Goal: Task Accomplishment & Management: Manage account settings

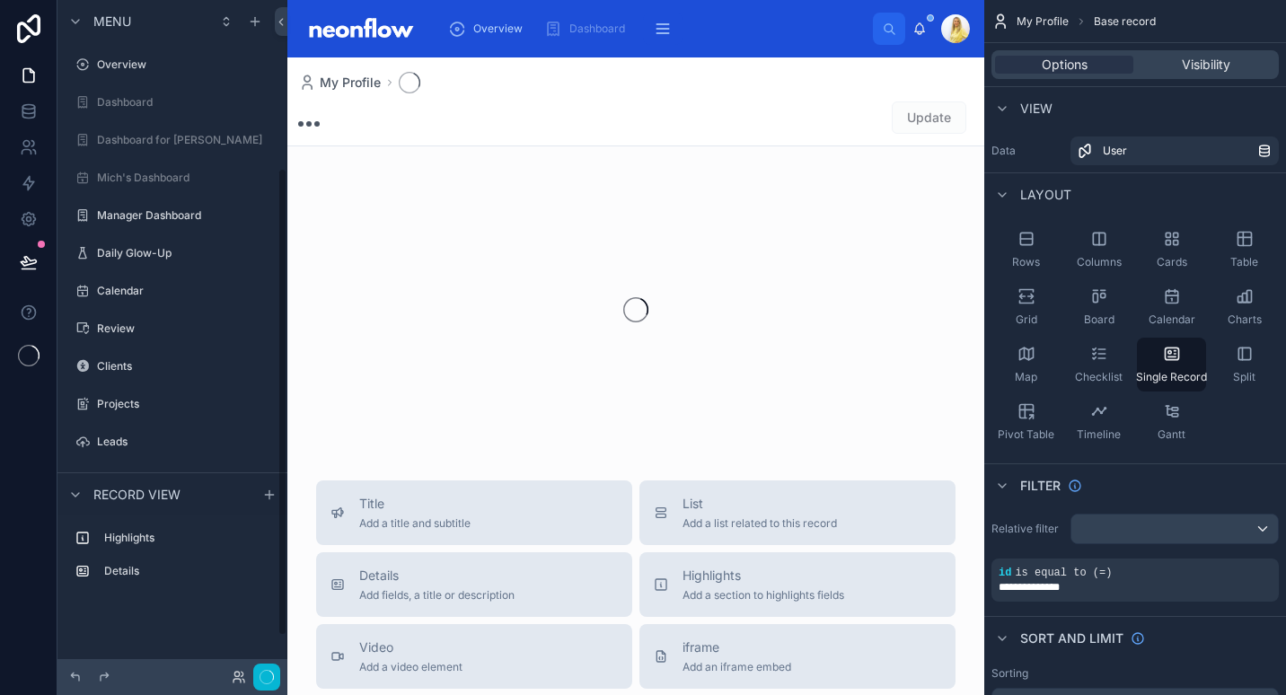
scroll to position [241, 0]
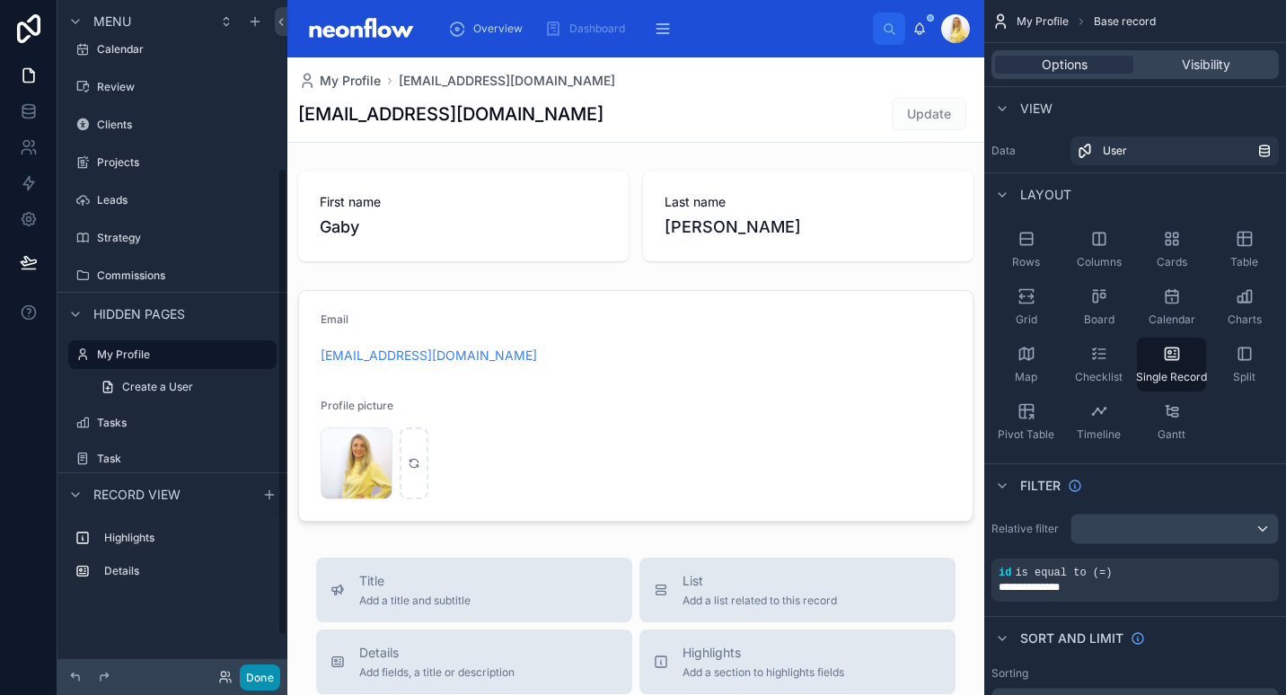
click at [268, 669] on button "Done" at bounding box center [260, 677] width 40 height 26
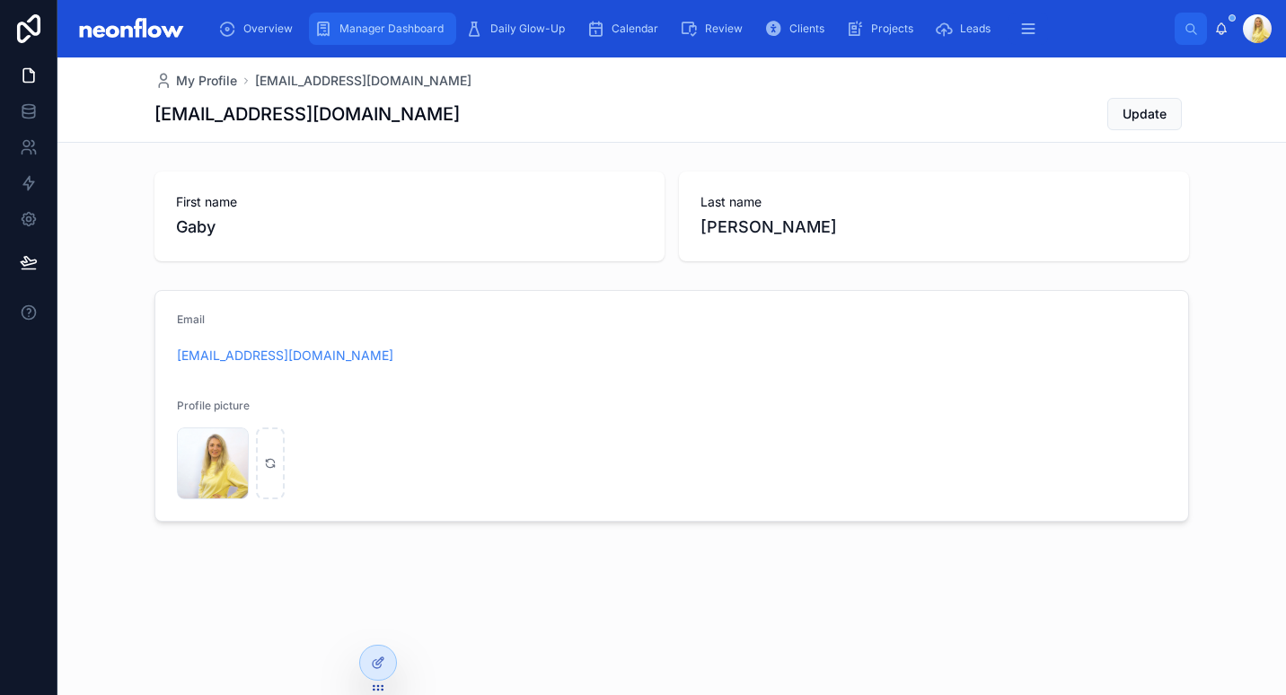
click at [396, 30] on span "Manager Dashboard" at bounding box center [391, 29] width 104 height 14
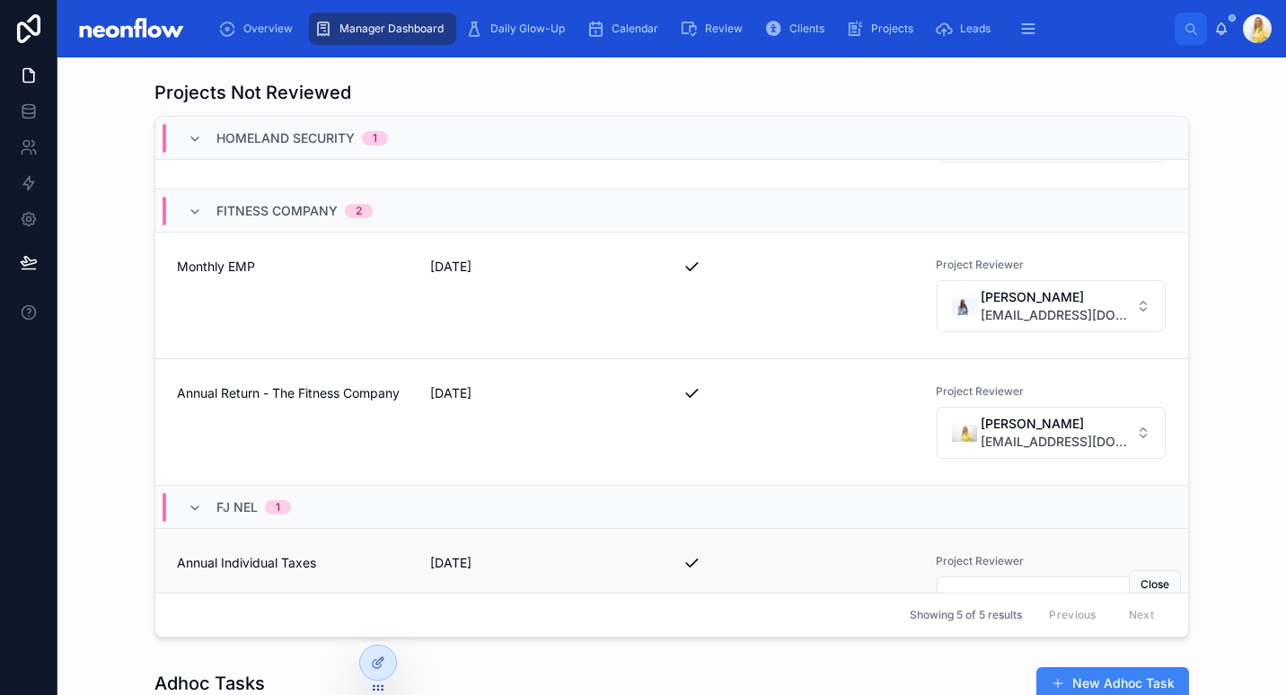
scroll to position [307, 0]
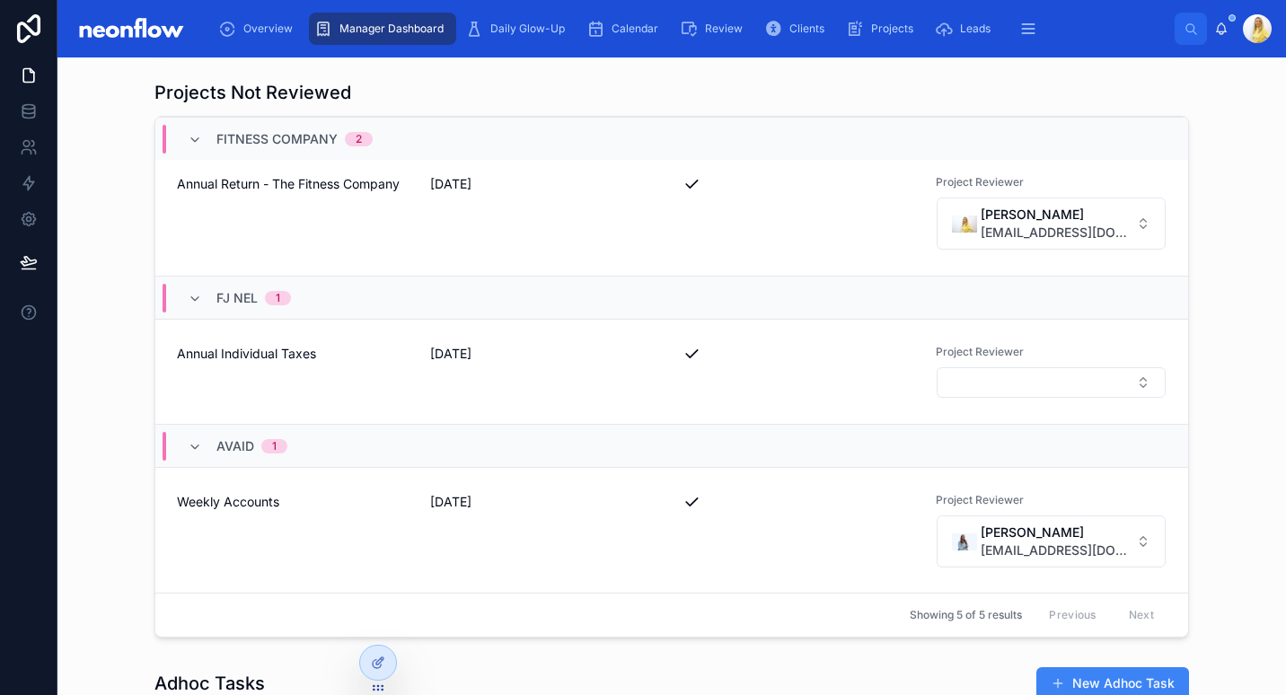
click at [1215, 475] on div "Projects Not Reviewed Homeland Security 1 Monthly Bookkeeping 10/09/2025 Projec…" at bounding box center [671, 359] width 1199 height 572
click at [787, 18] on div "Clients" at bounding box center [797, 28] width 67 height 29
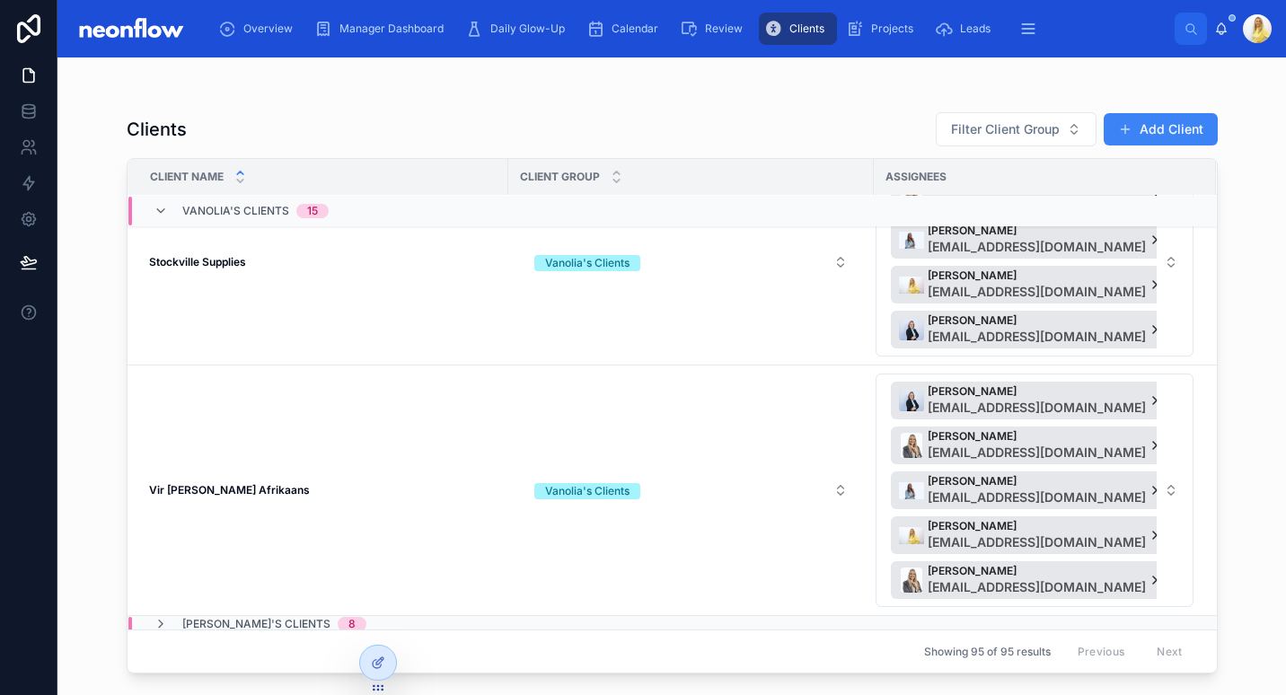
scroll to position [2666, 0]
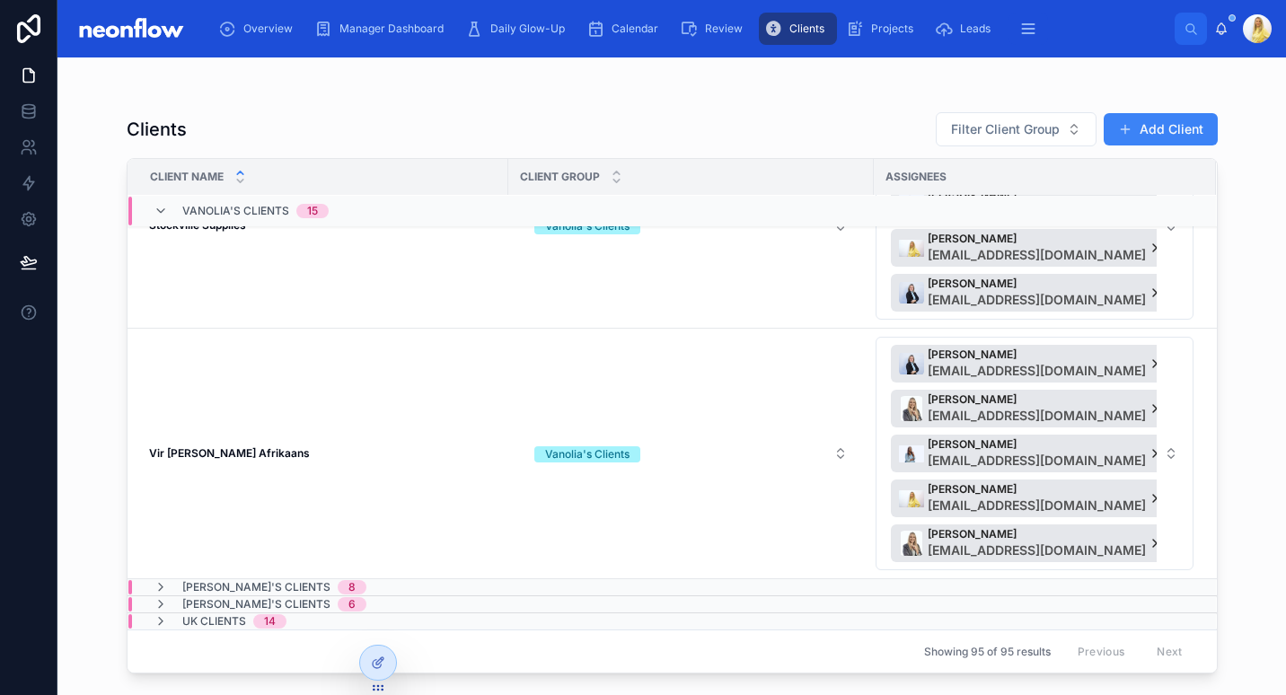
click at [282, 580] on span "Marissa's Clients" at bounding box center [256, 587] width 148 height 14
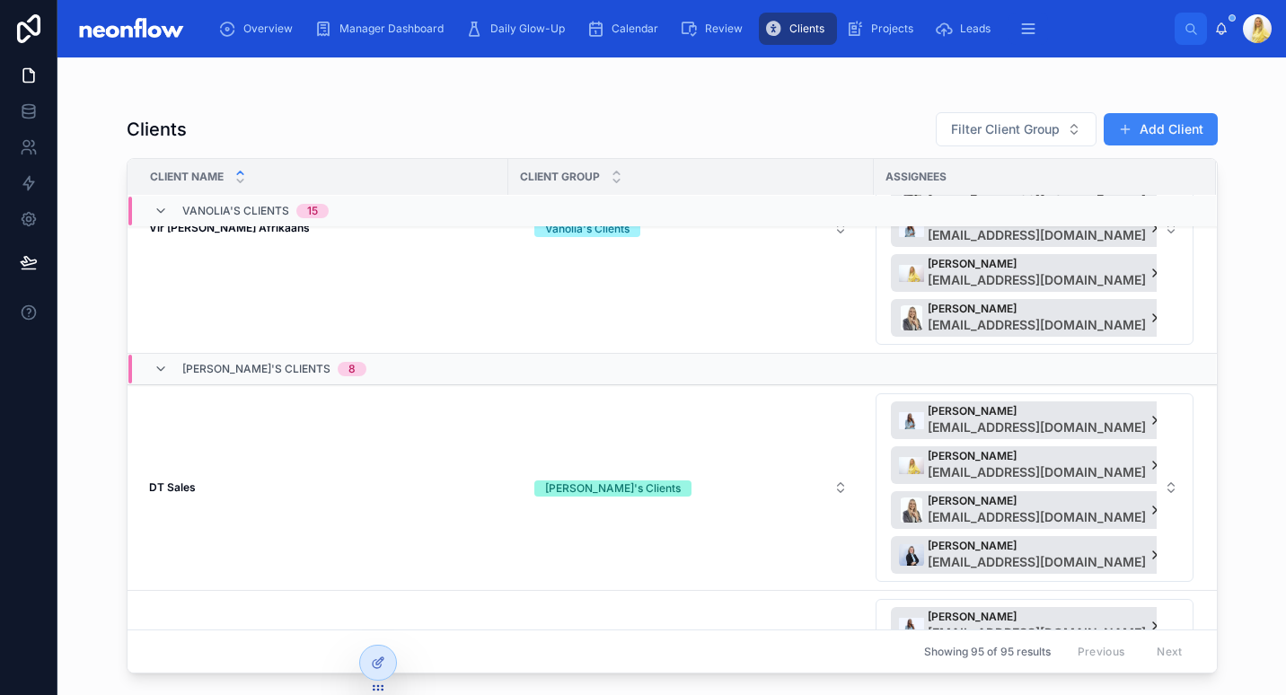
scroll to position [3088, 0]
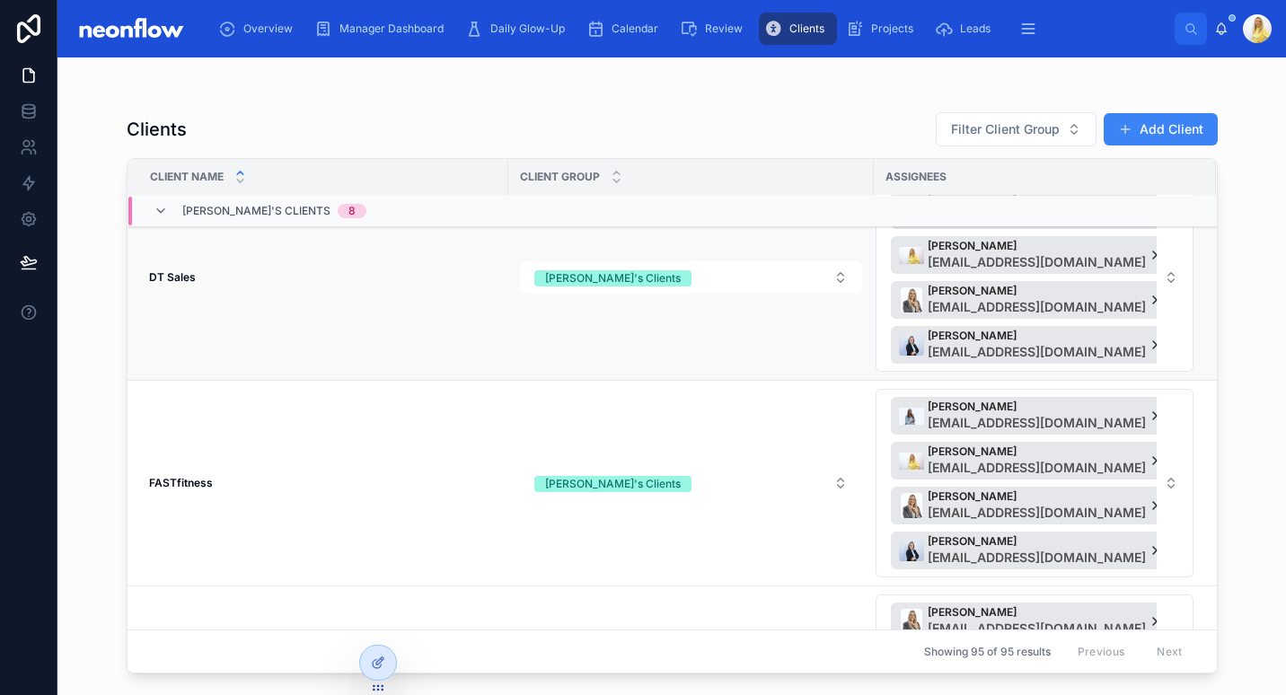
click at [182, 282] on strong "DT Sales" at bounding box center [172, 276] width 47 height 13
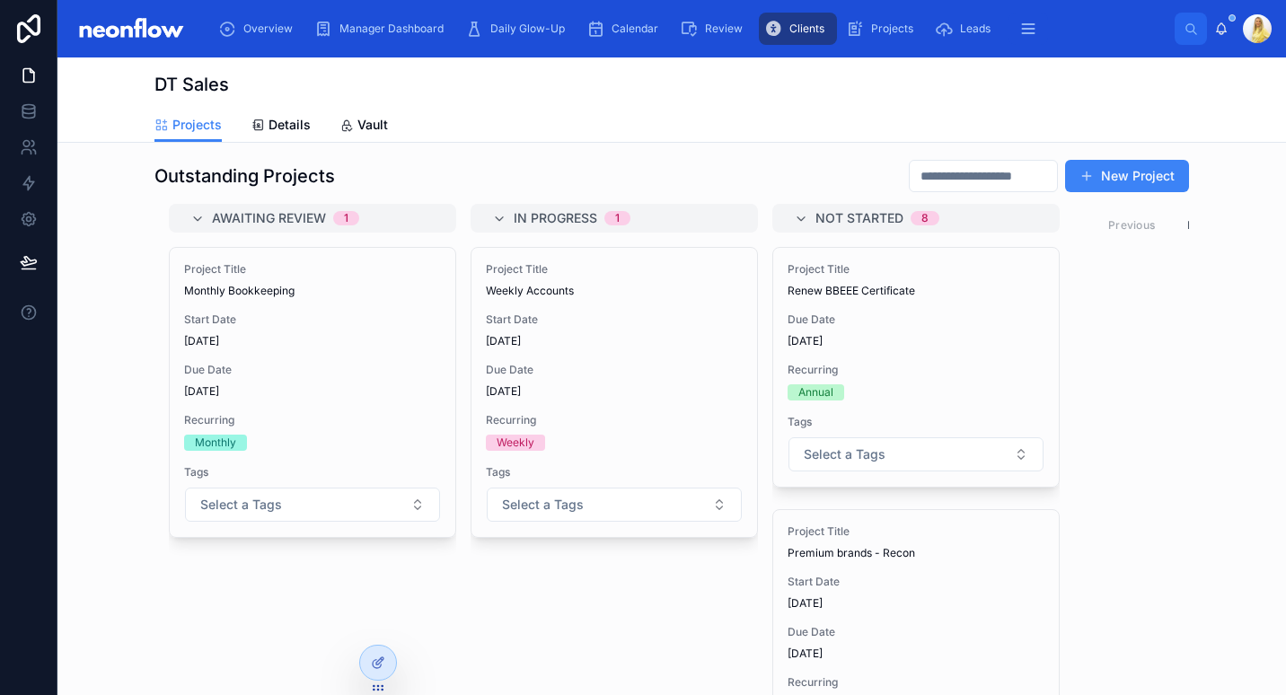
scroll to position [209, 0]
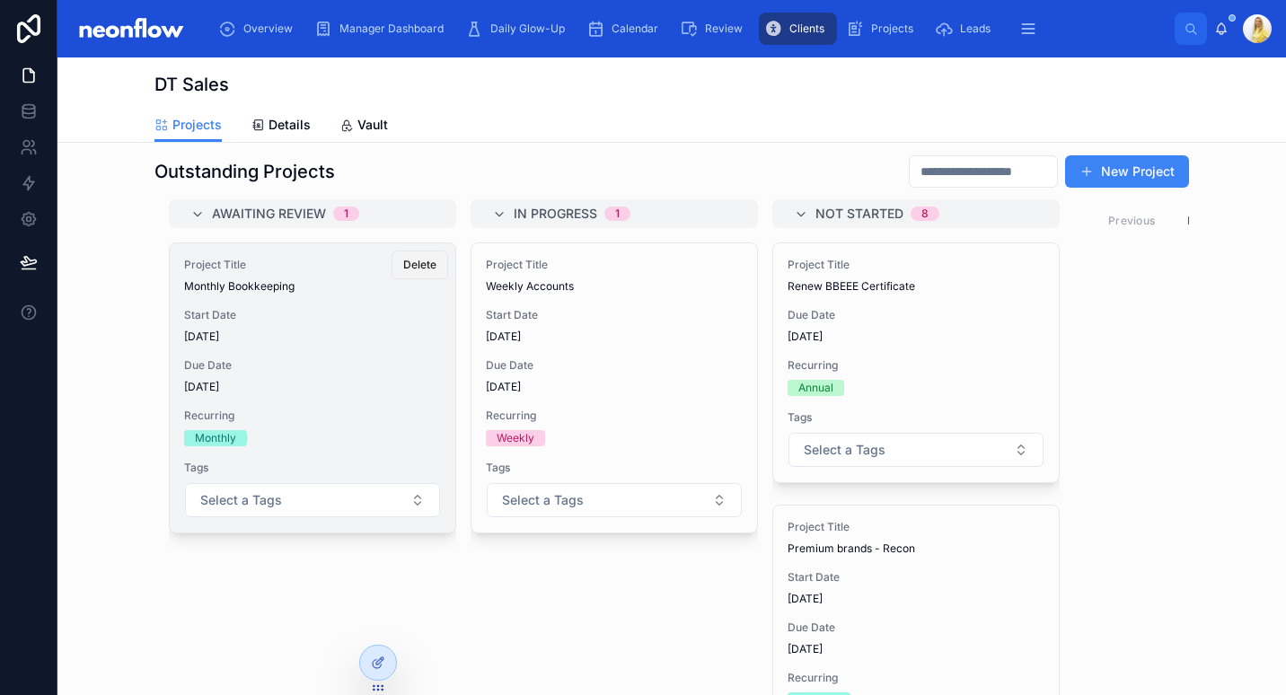
click at [417, 267] on span "Delete" at bounding box center [419, 265] width 33 height 14
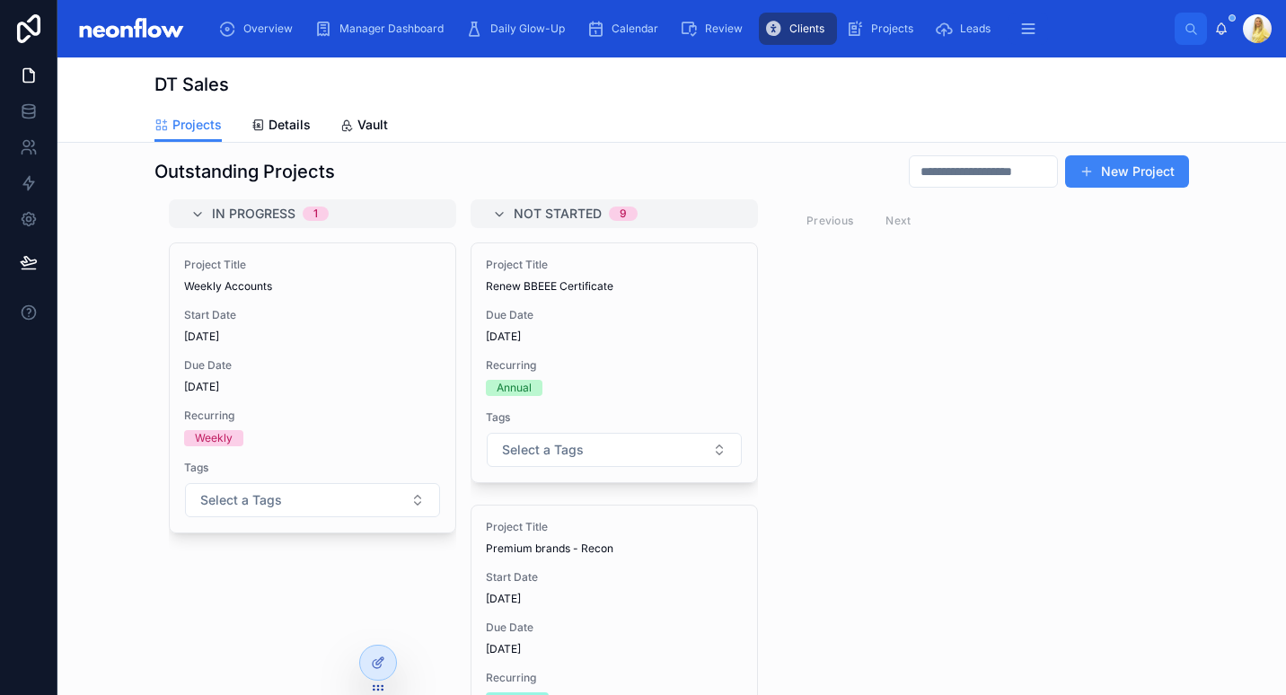
click at [0, 0] on span "Delete" at bounding box center [0, 0] width 0 height 0
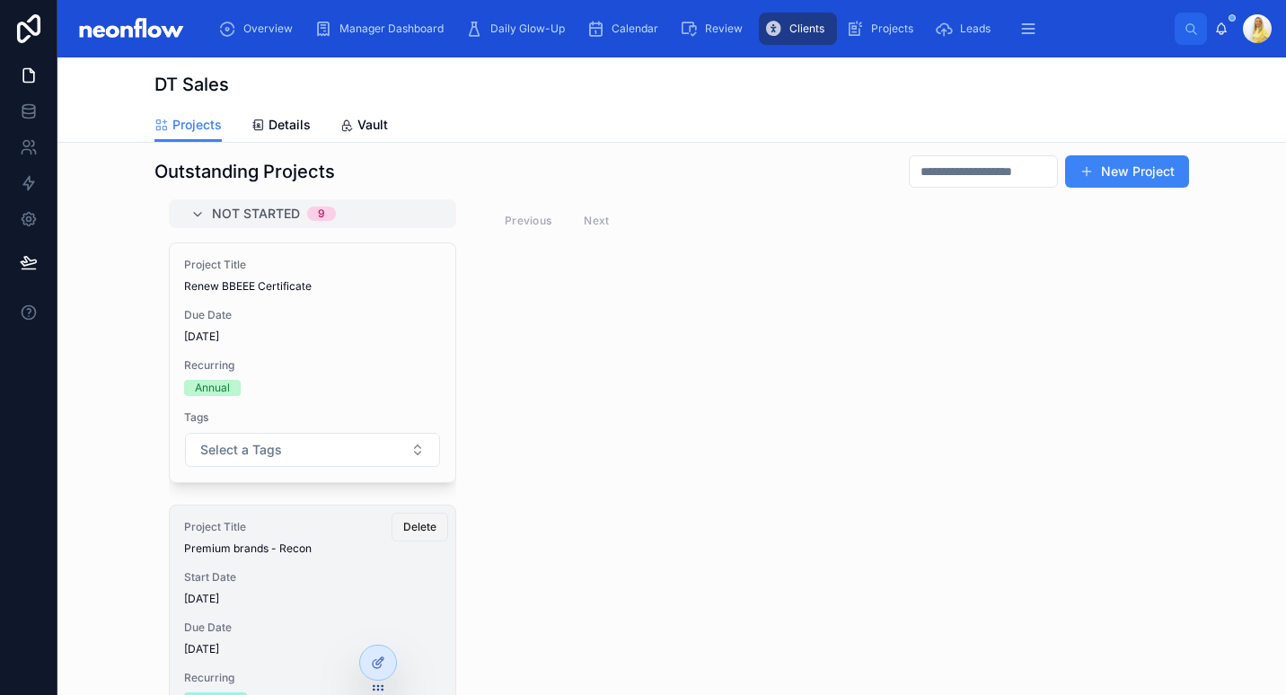
click at [403, 528] on span "Delete" at bounding box center [419, 527] width 33 height 14
click at [403, 529] on span "Delete" at bounding box center [419, 527] width 33 height 14
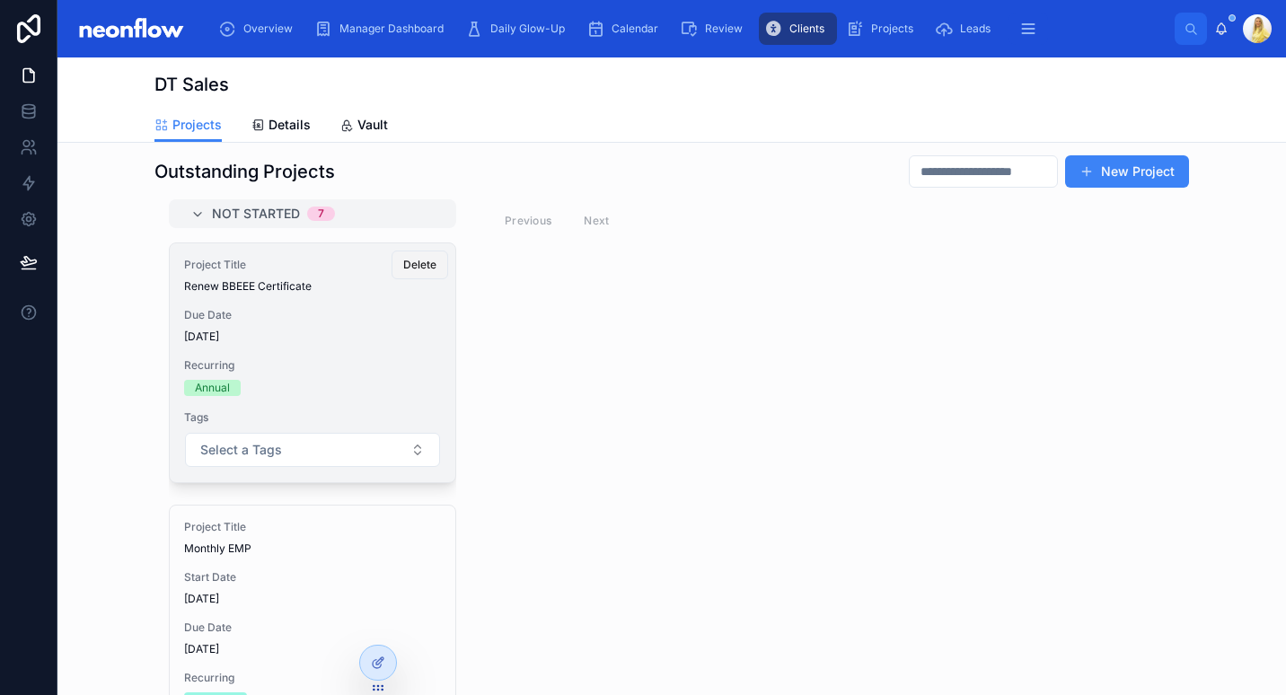
click at [401, 257] on button "Delete" at bounding box center [419, 264] width 57 height 29
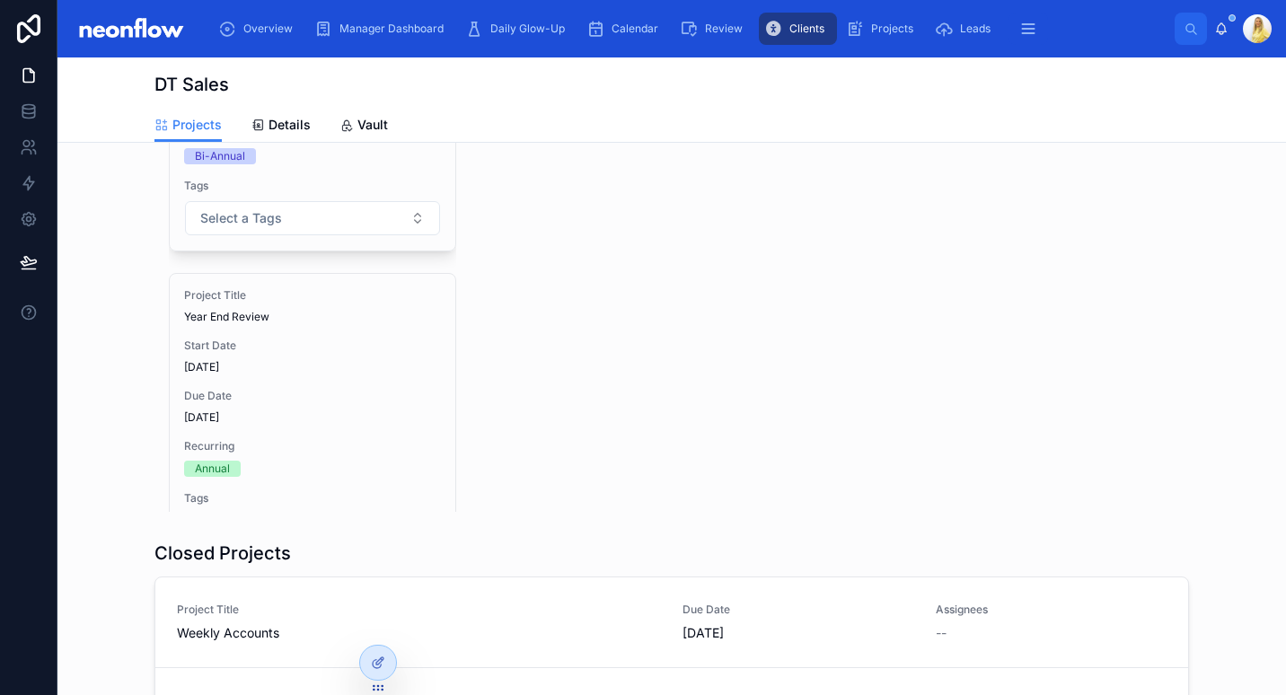
scroll to position [1338, 0]
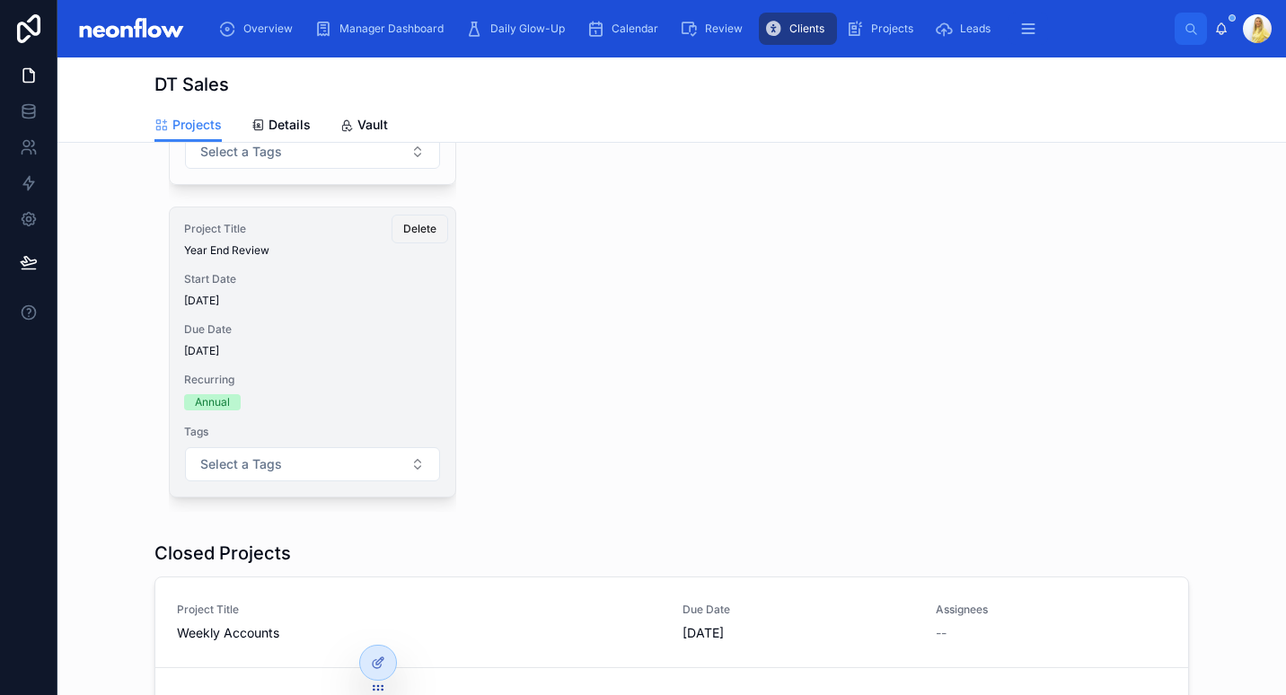
click at [399, 235] on button "Delete" at bounding box center [419, 229] width 57 height 29
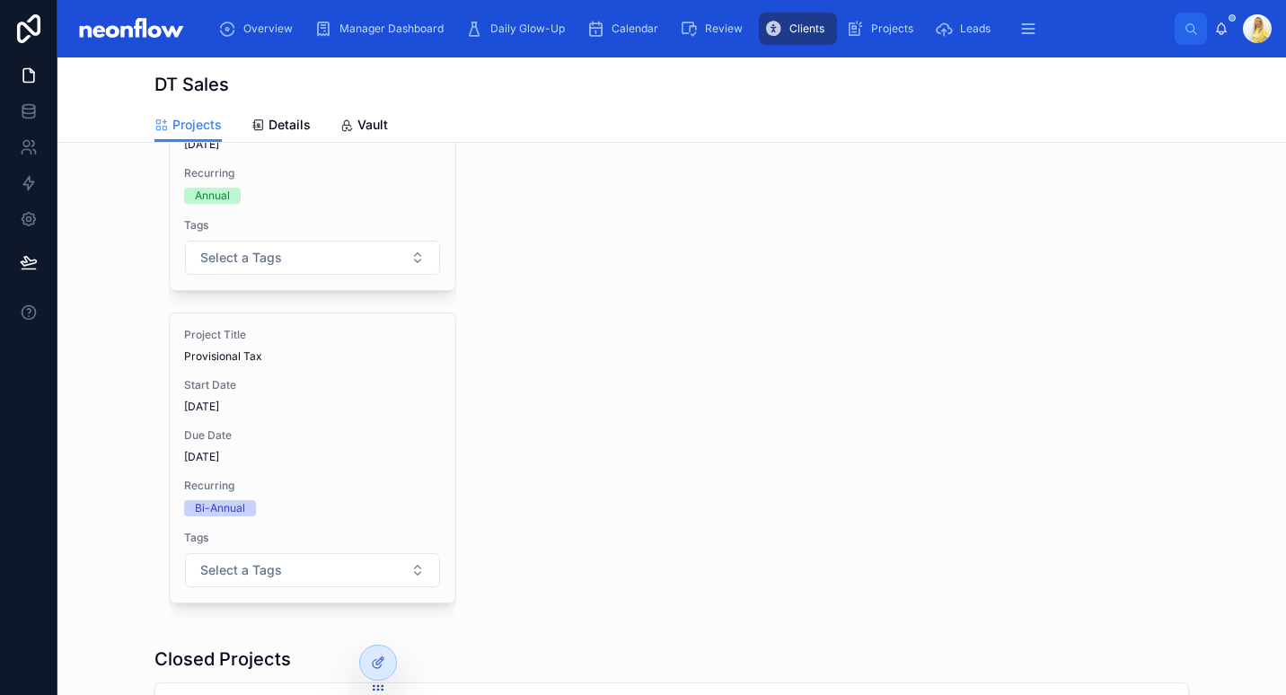
scroll to position [0, 0]
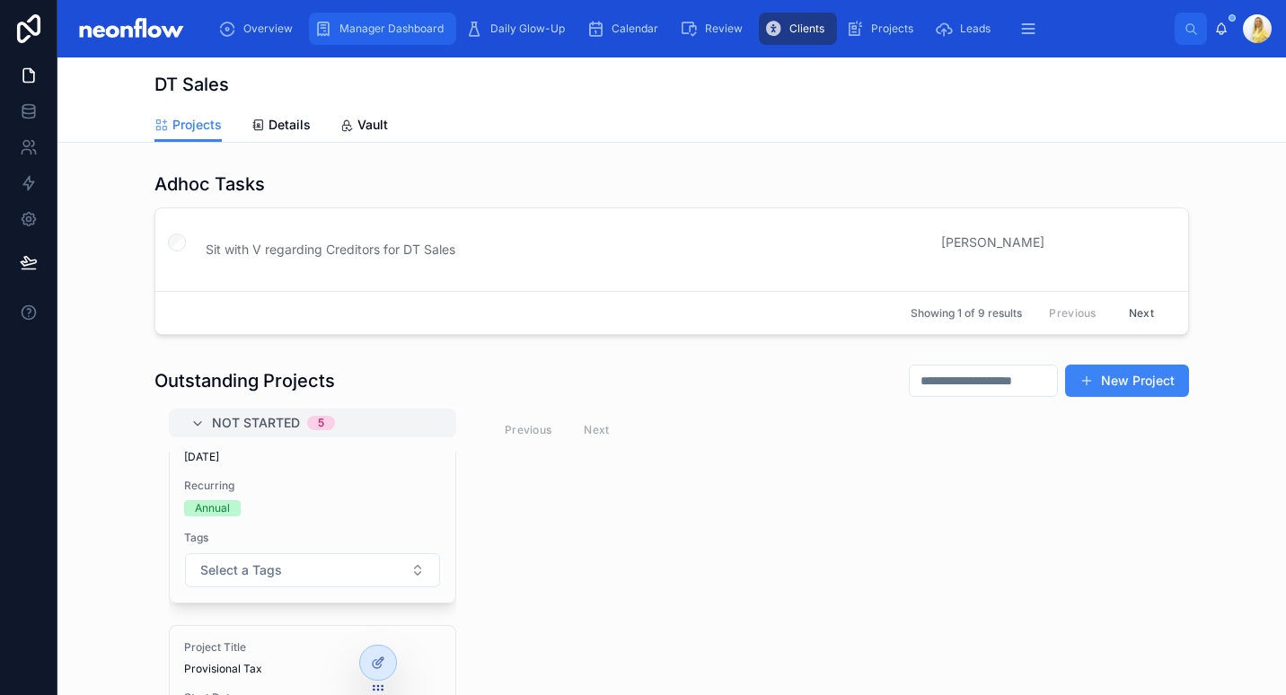
click at [431, 31] on span "Manager Dashboard" at bounding box center [391, 29] width 104 height 14
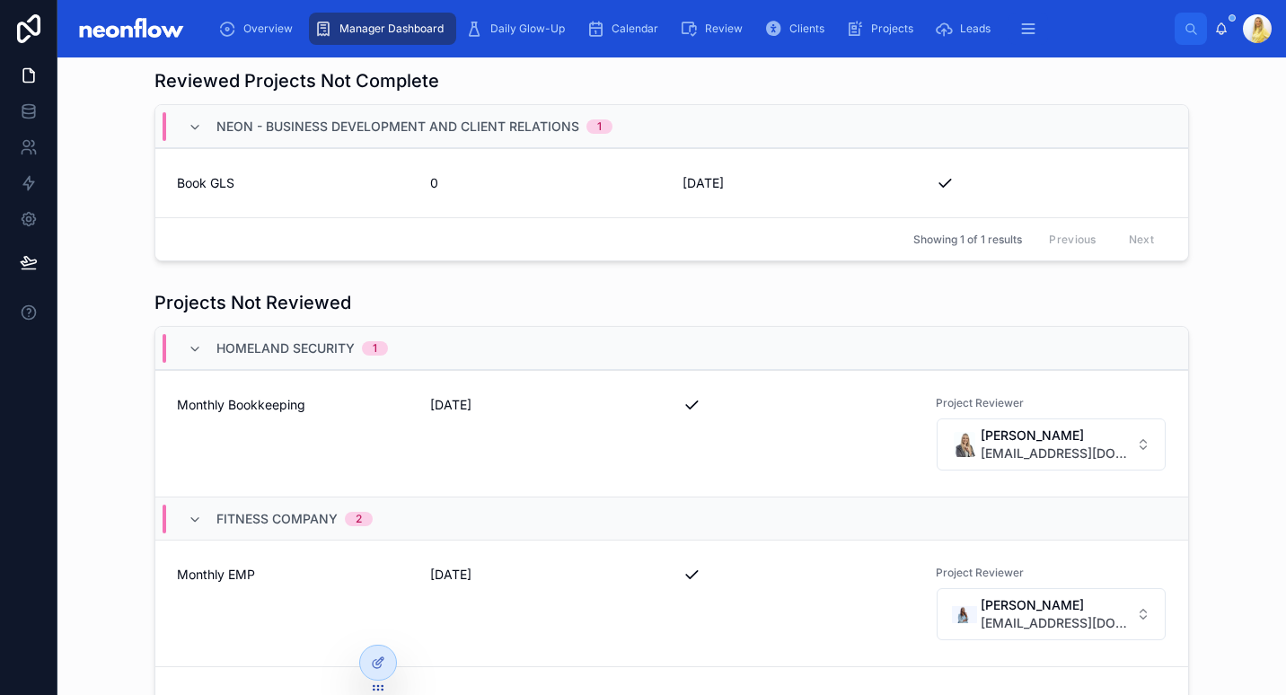
scroll to position [633, 0]
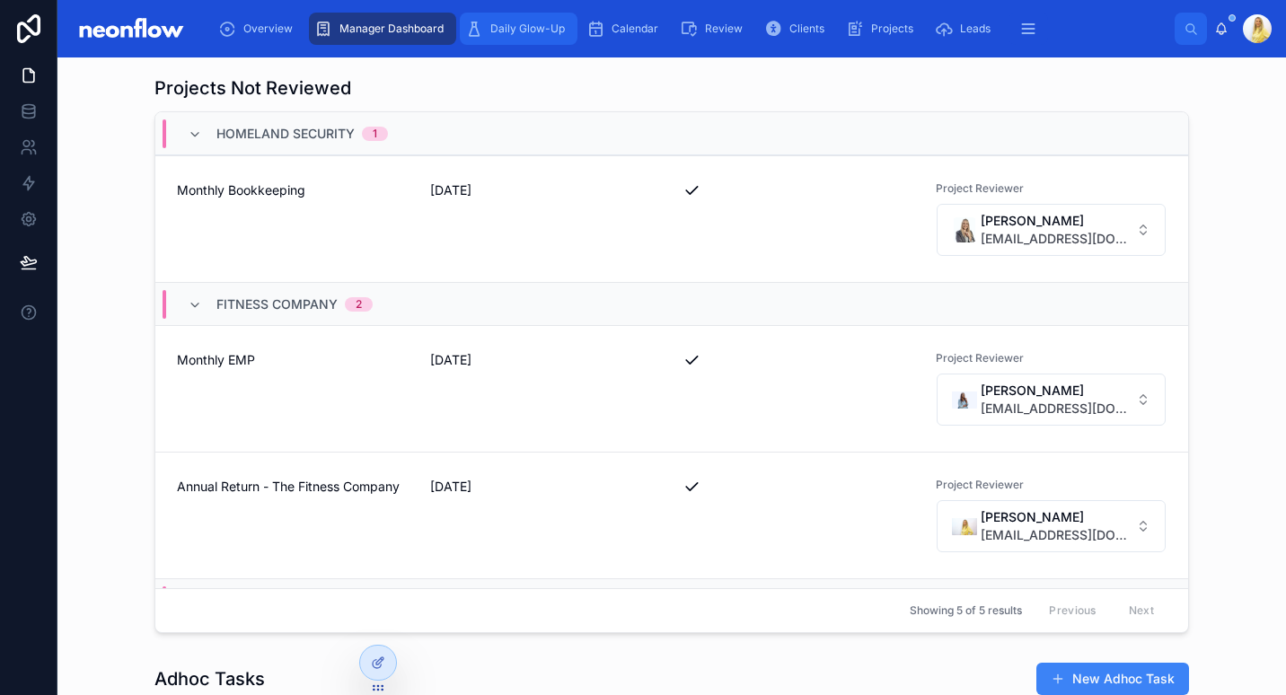
click at [534, 36] on div "Daily Glow-Up" at bounding box center [518, 28] width 107 height 29
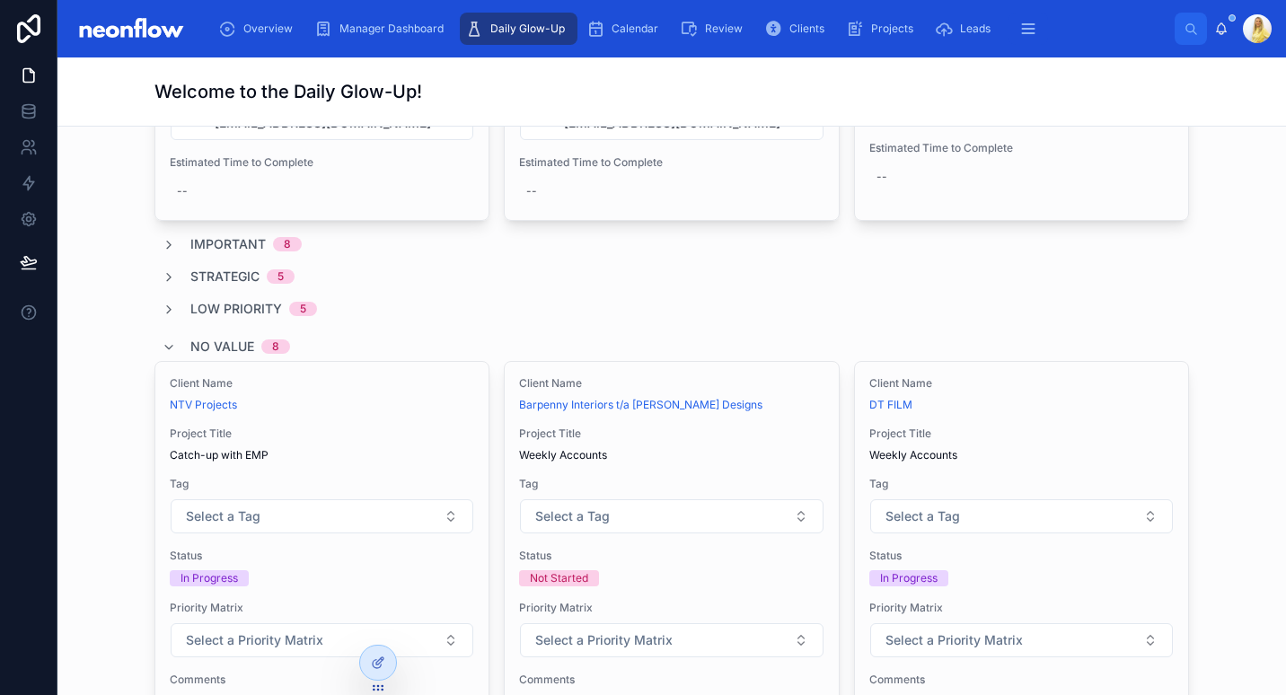
scroll to position [1047, 0]
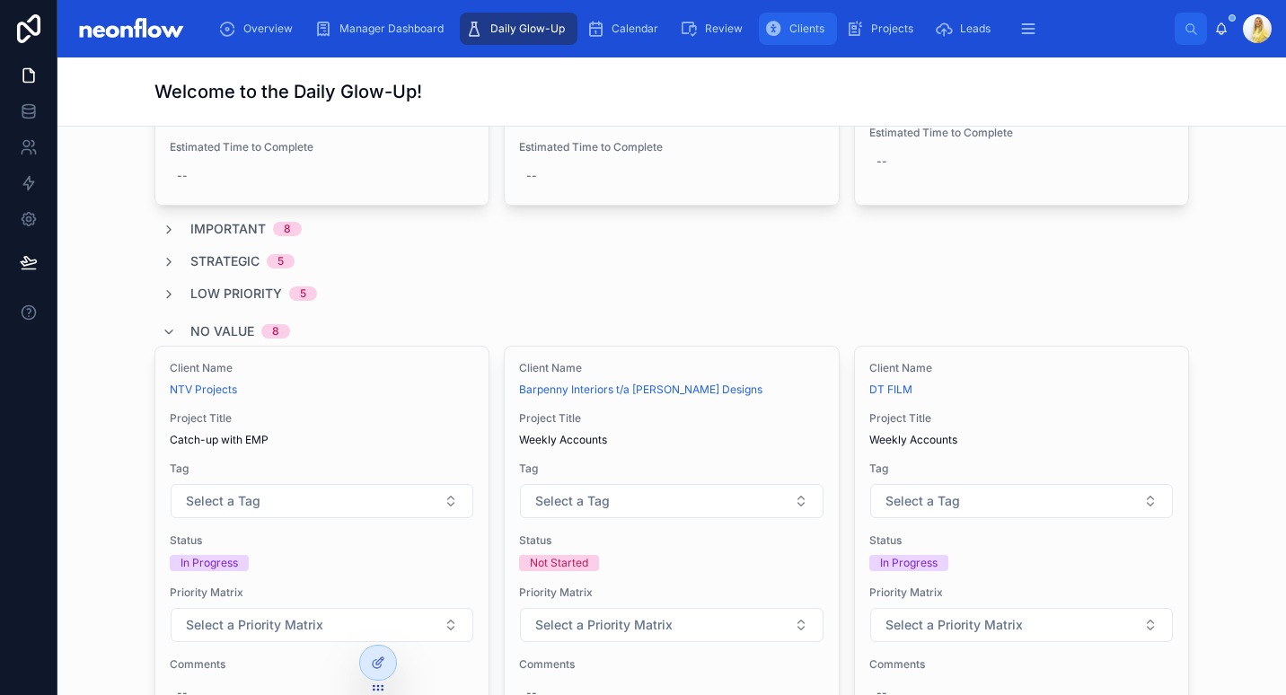
click at [789, 31] on span "Clients" at bounding box center [806, 29] width 35 height 14
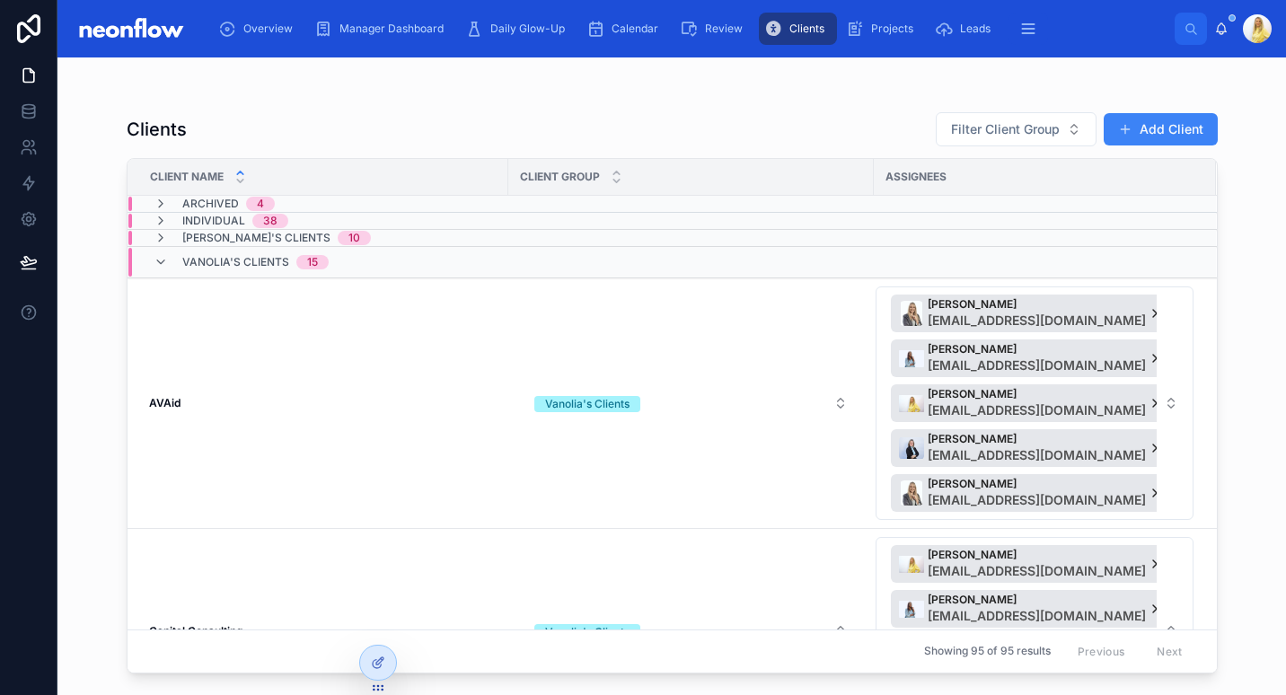
click at [246, 237] on span "Shannen's Clients" at bounding box center [256, 238] width 148 height 14
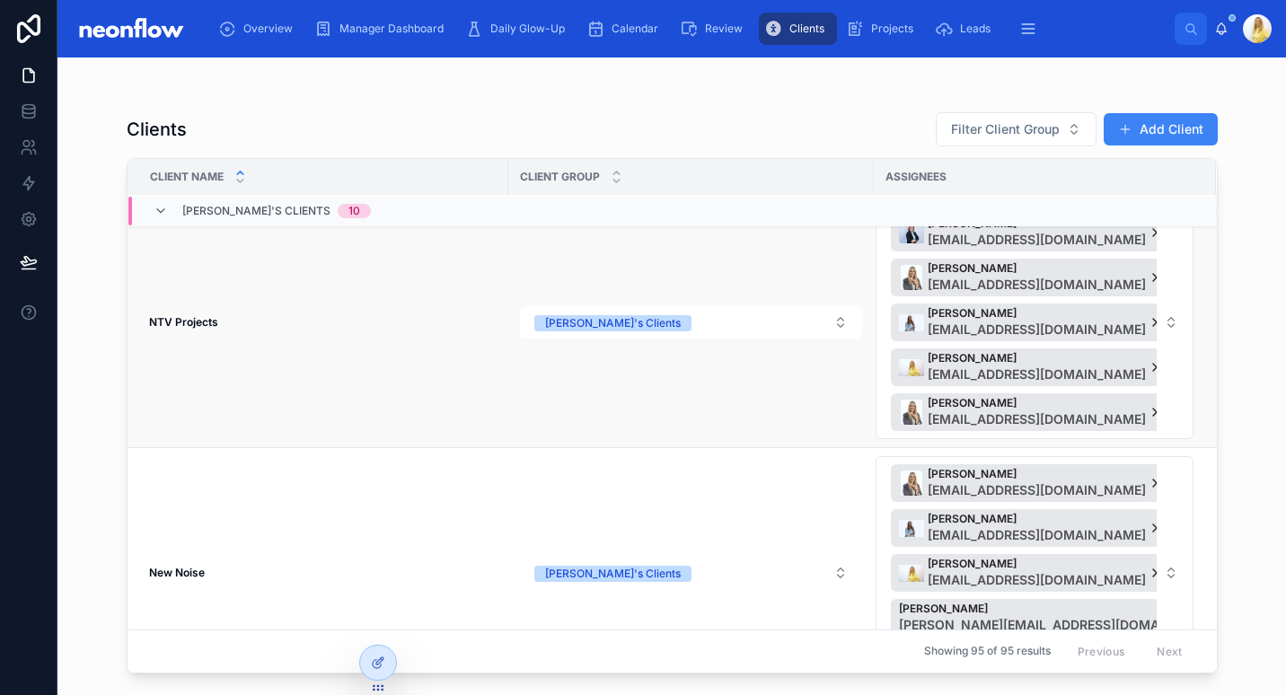
scroll to position [1257, 0]
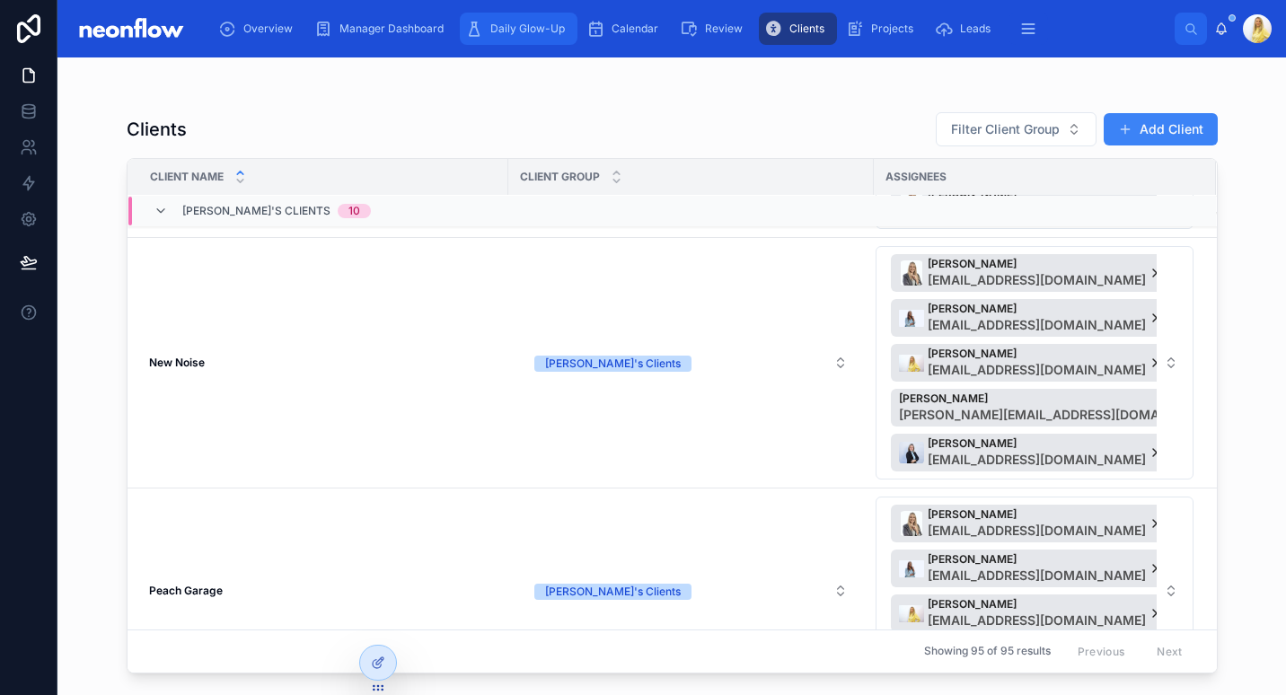
click at [533, 39] on div "Daily Glow-Up" at bounding box center [518, 28] width 107 height 29
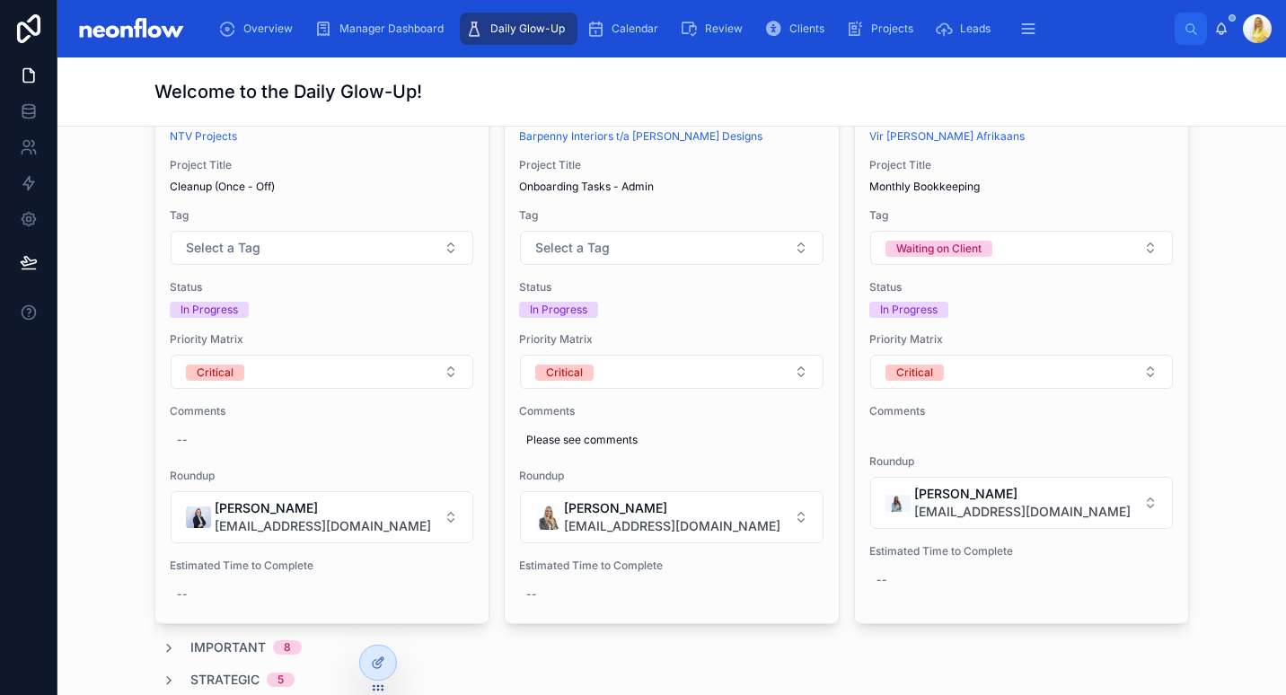
scroll to position [418, 0]
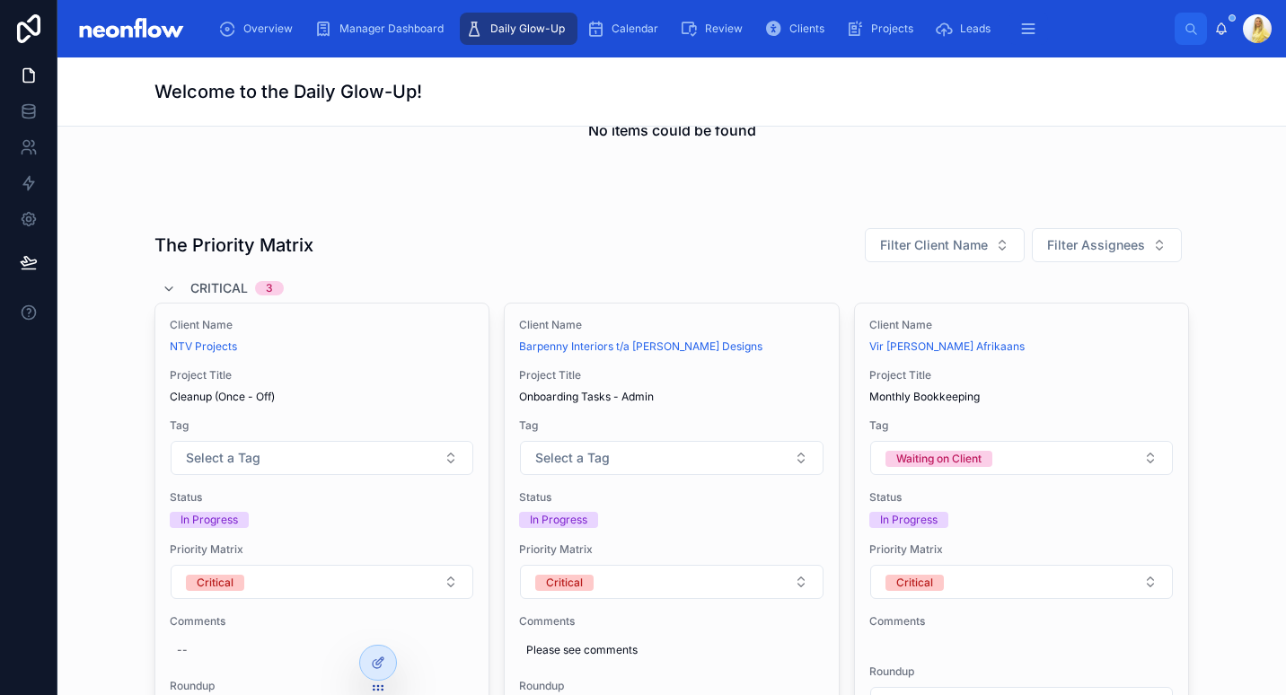
click at [384, 624] on icon at bounding box center [378, 624] width 14 height 14
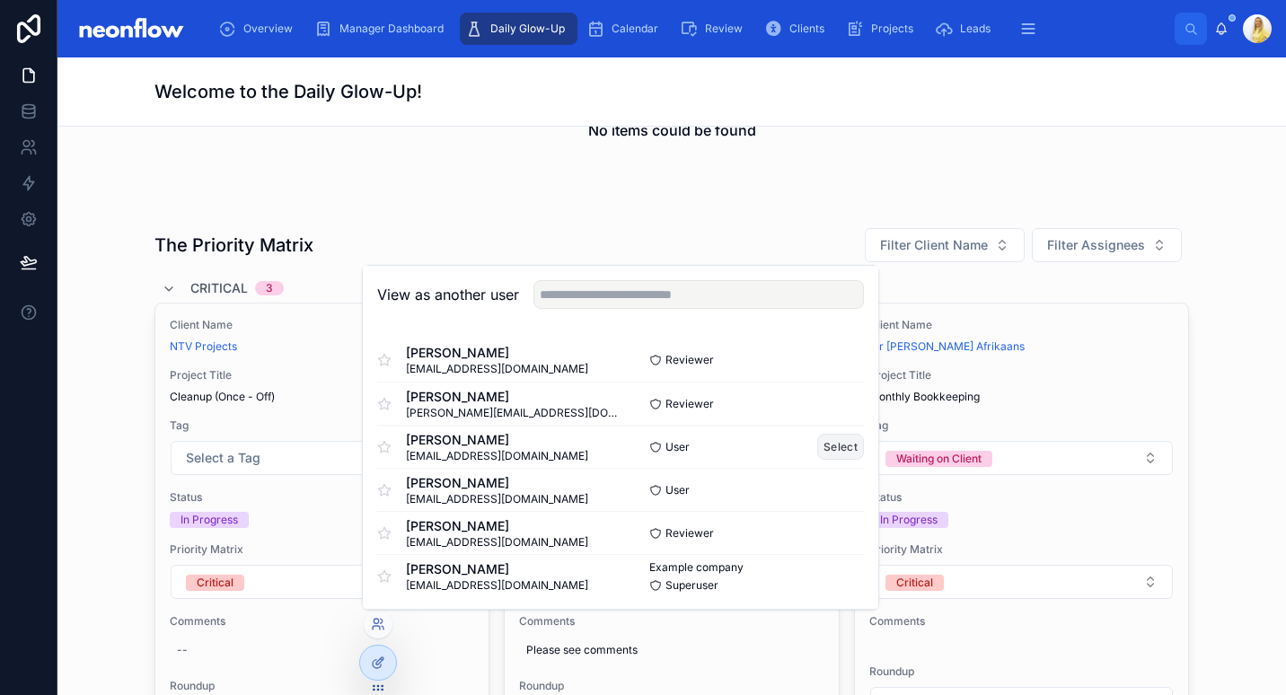
click at [836, 455] on button "Select" at bounding box center [840, 447] width 47 height 26
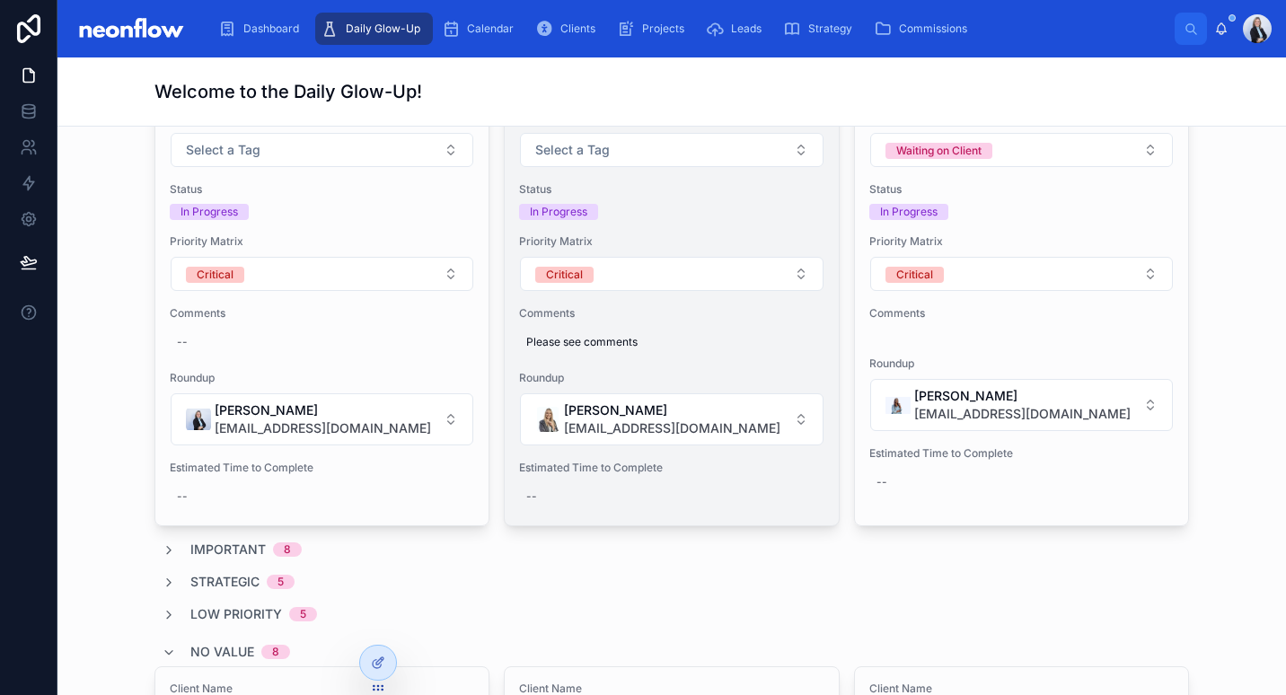
scroll to position [2514, 0]
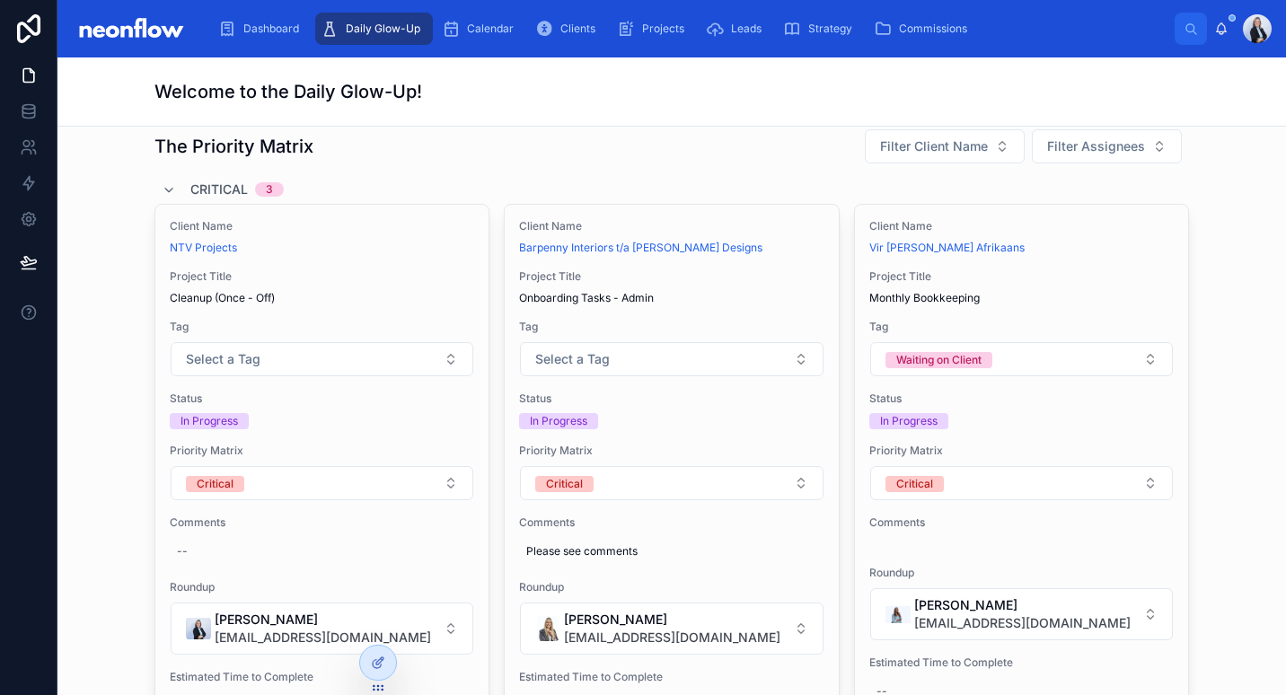
click at [605, 164] on div "The Priority Matrix Filter Client Name Filter Assignees" at bounding box center [671, 146] width 1034 height 36
click at [504, 151] on div "The Priority Matrix Filter Client Name Filter Assignees" at bounding box center [671, 146] width 1034 height 36
click at [626, 152] on div "The Priority Matrix Filter Client Name Filter Assignees" at bounding box center [671, 146] width 1034 height 36
click at [829, 149] on div "The Priority Matrix Filter Client Name Filter Assignees" at bounding box center [671, 146] width 1034 height 36
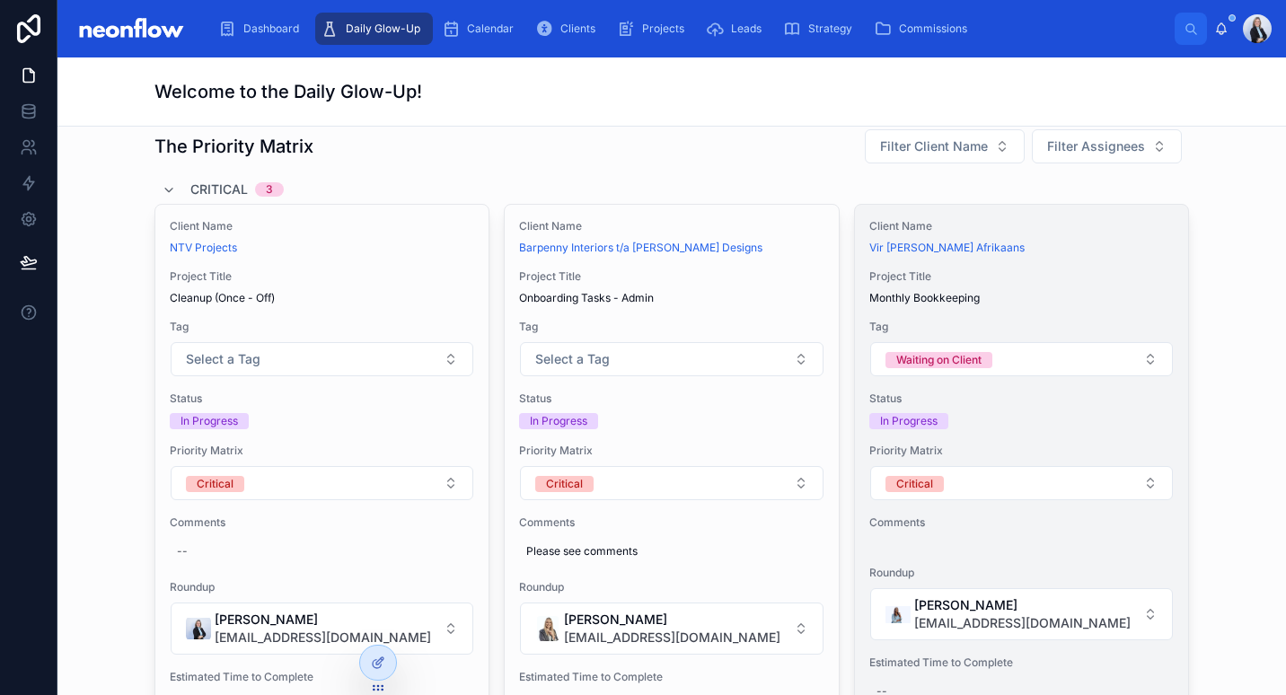
click at [1103, 305] on span "Monthly Bookkeeping" at bounding box center [1021, 298] width 304 height 14
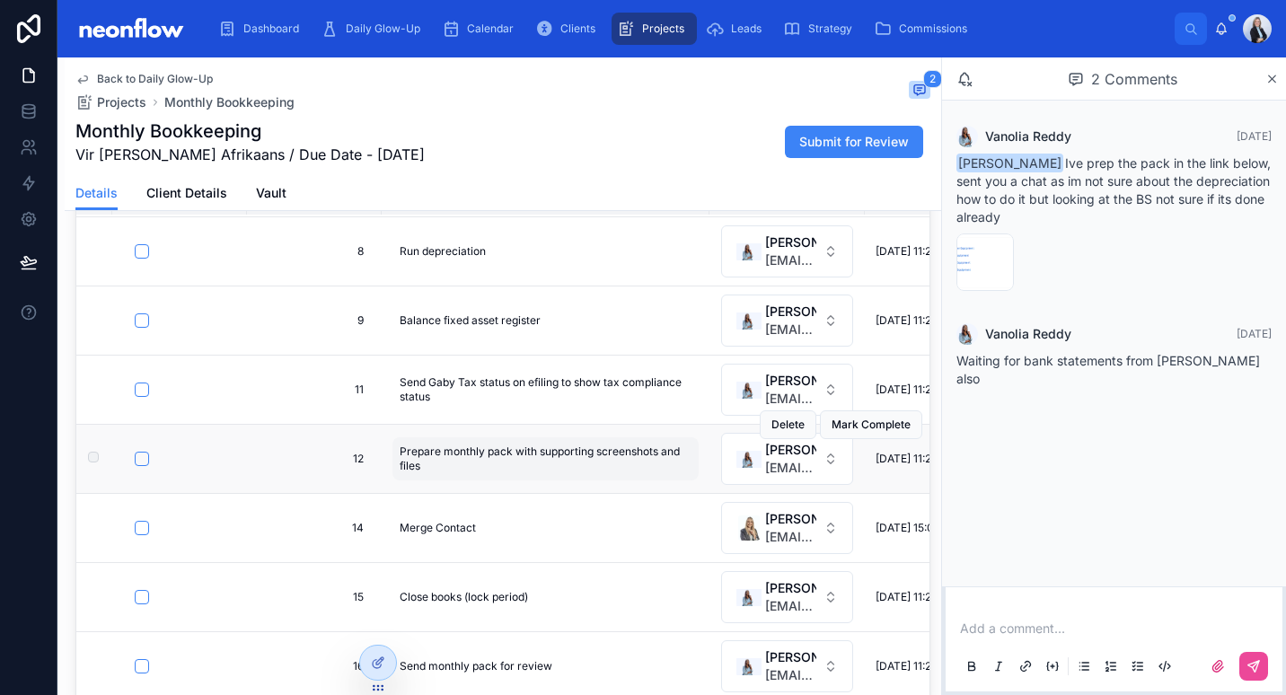
scroll to position [426, 0]
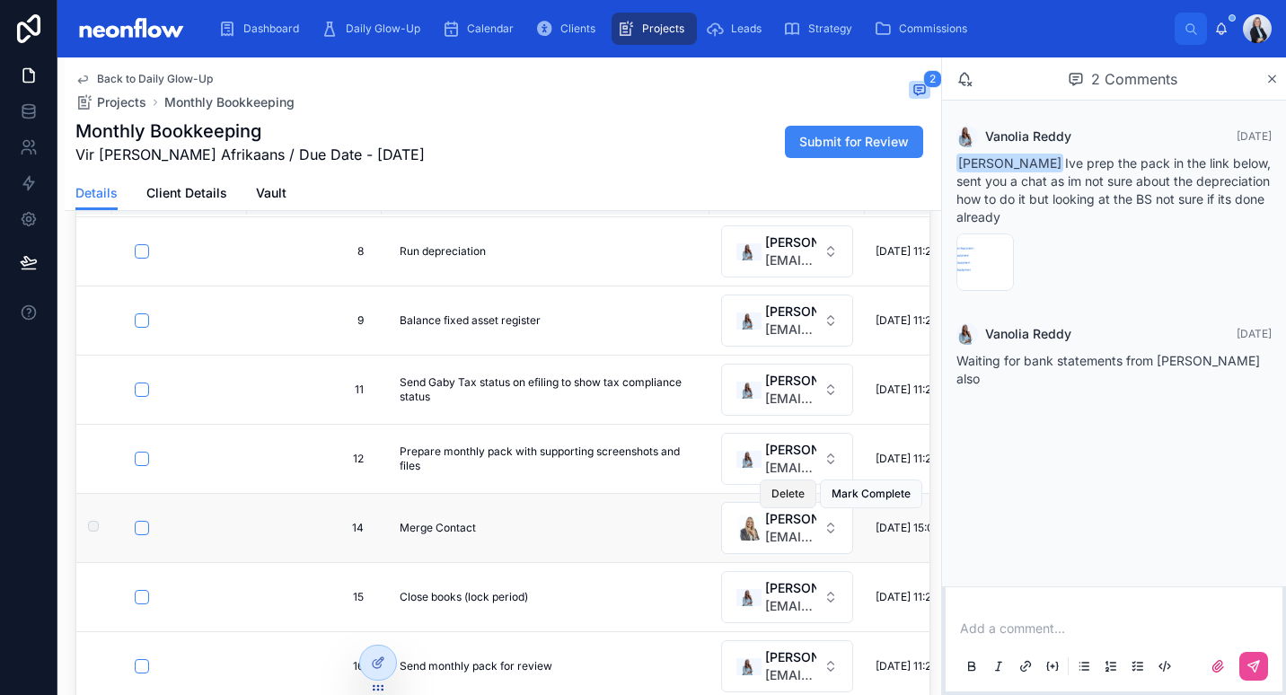
click at [771, 487] on span "Delete" at bounding box center [787, 494] width 33 height 14
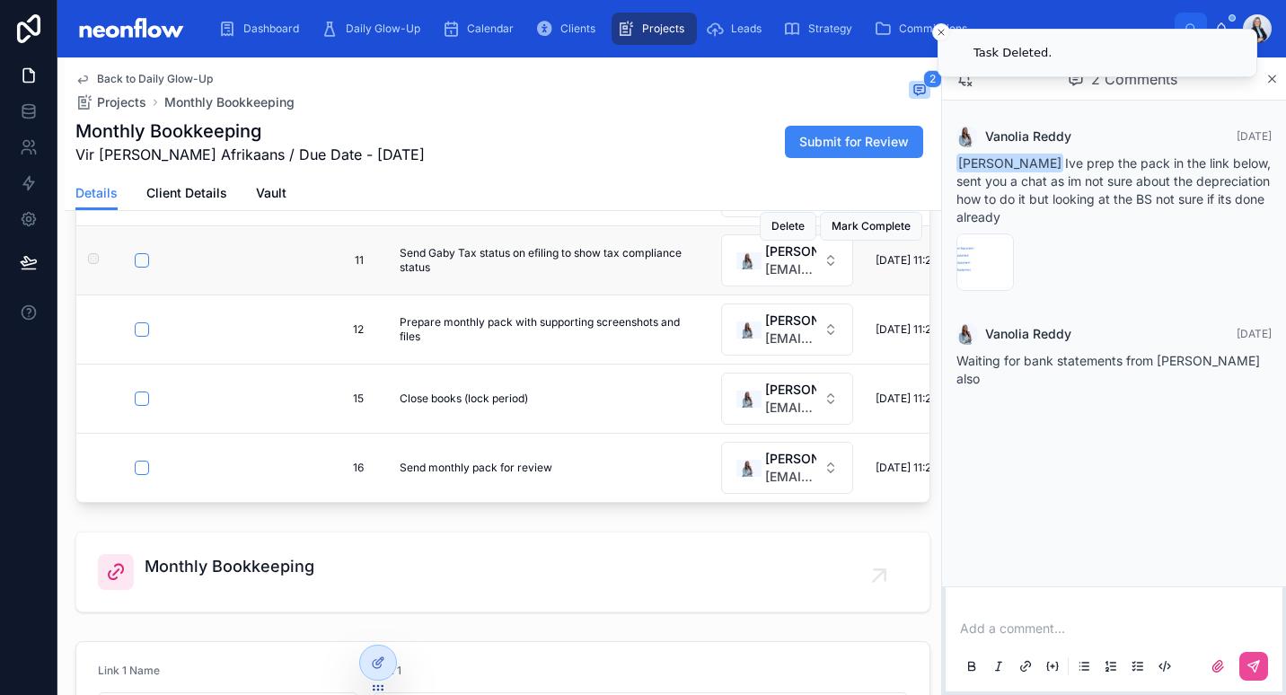
scroll to position [418, 0]
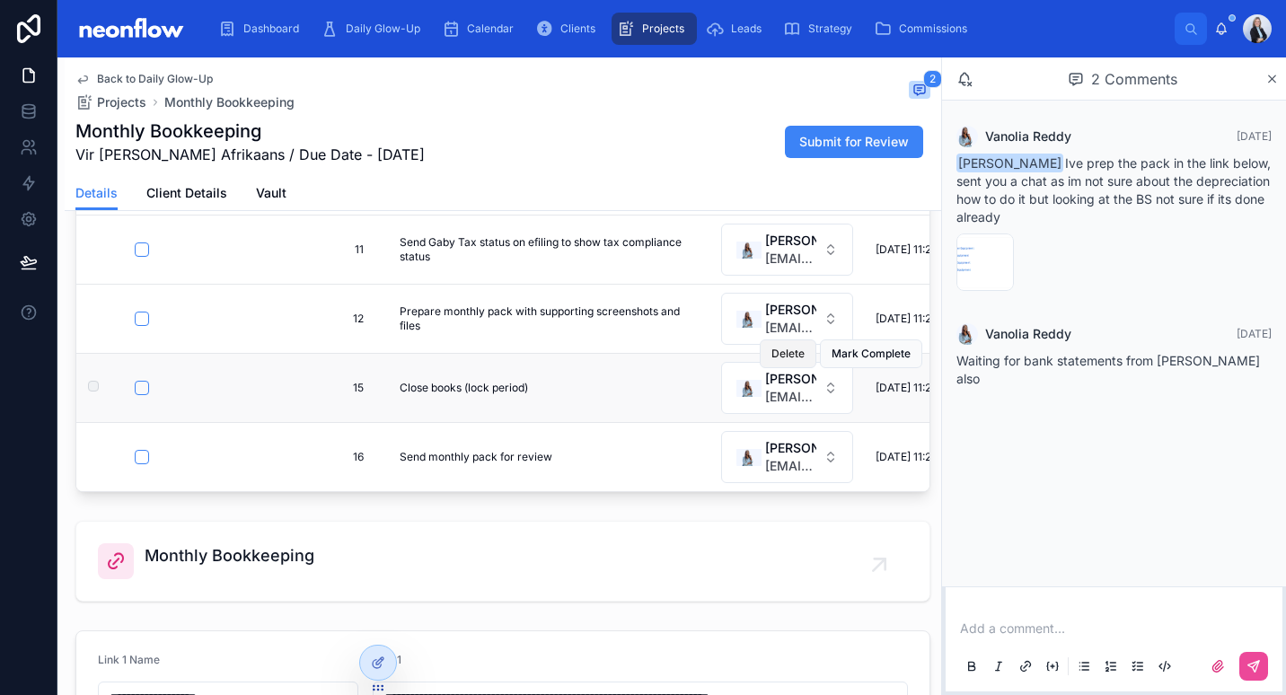
click at [771, 347] on span "Delete" at bounding box center [787, 354] width 33 height 14
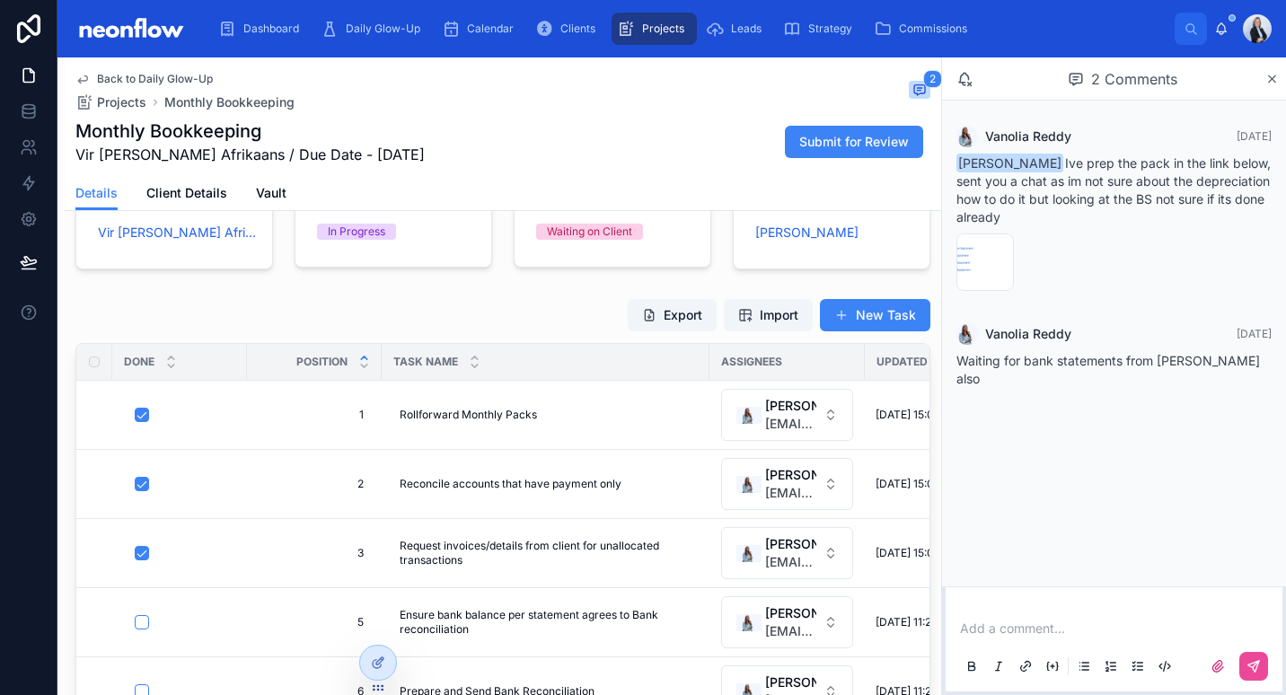
scroll to position [0, 0]
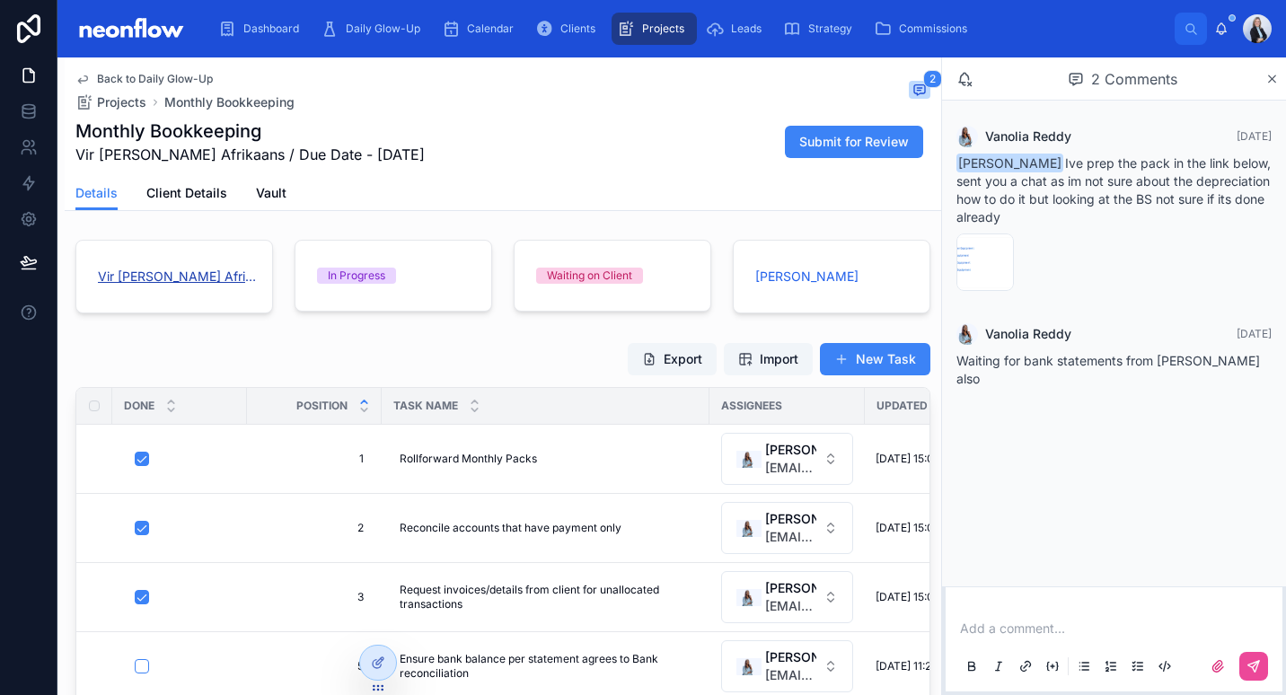
click at [142, 278] on span "Vir [PERSON_NAME] Afrikaans" at bounding box center [177, 277] width 158 height 18
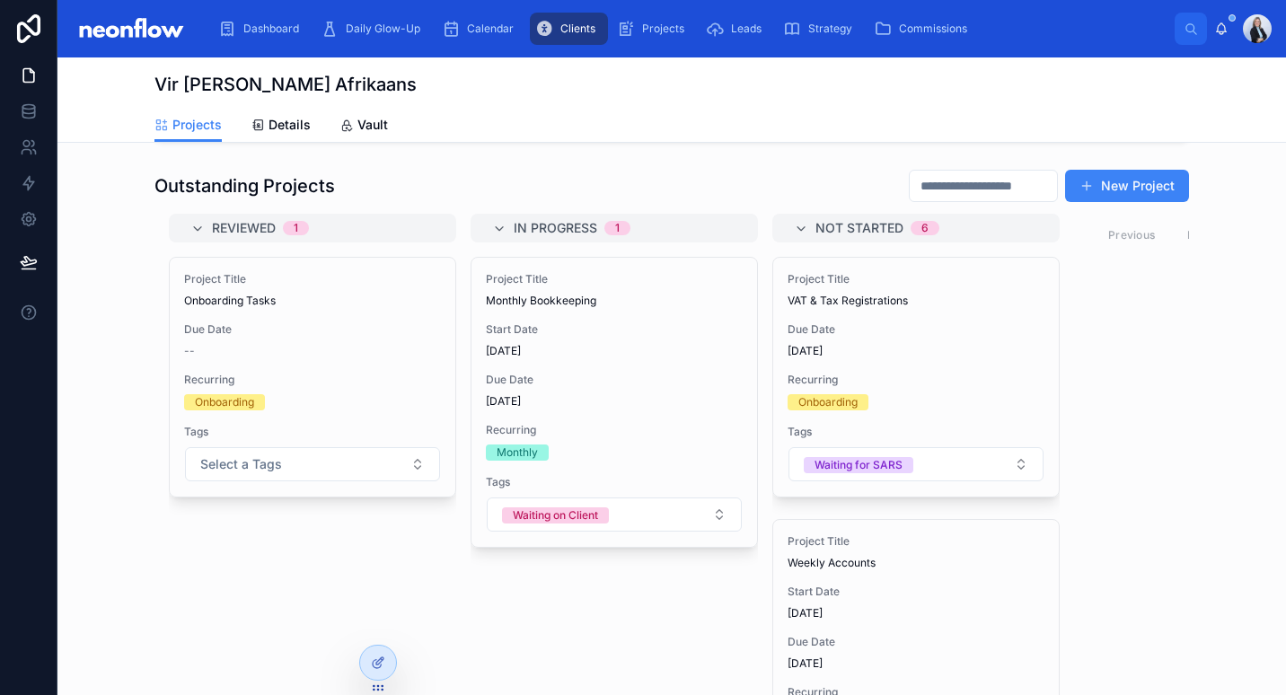
scroll to position [209, 0]
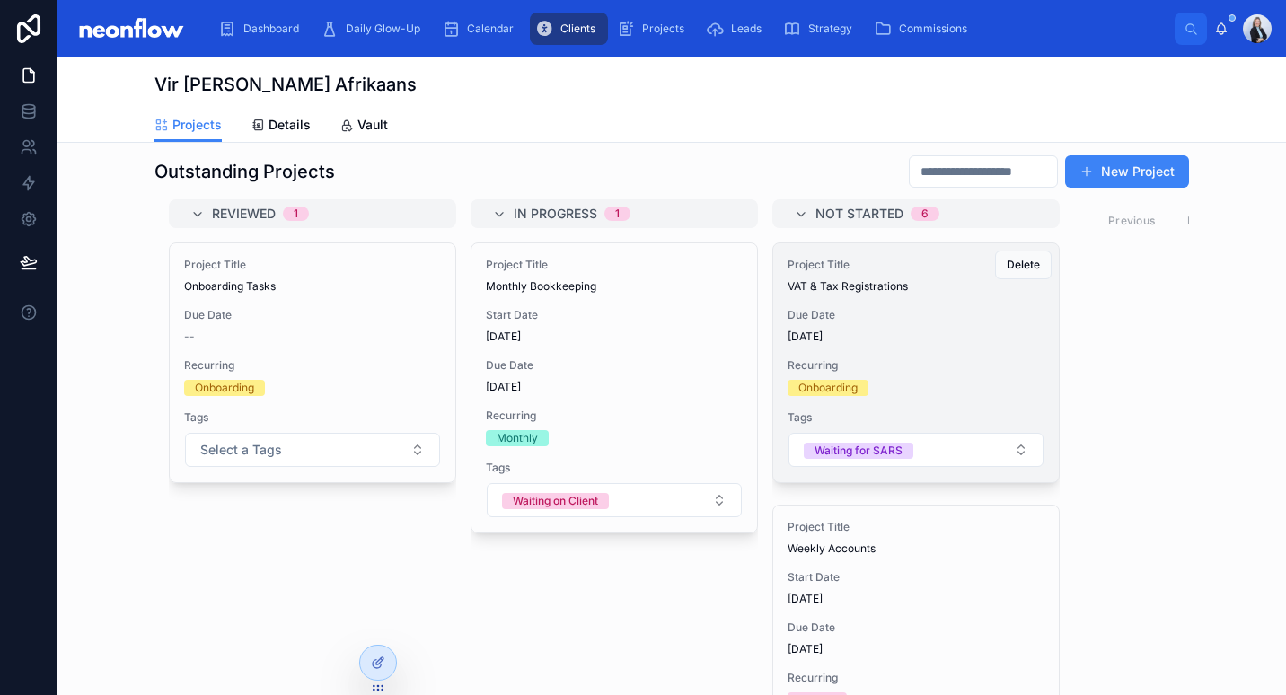
click at [837, 335] on span "[DATE]" at bounding box center [915, 336] width 257 height 14
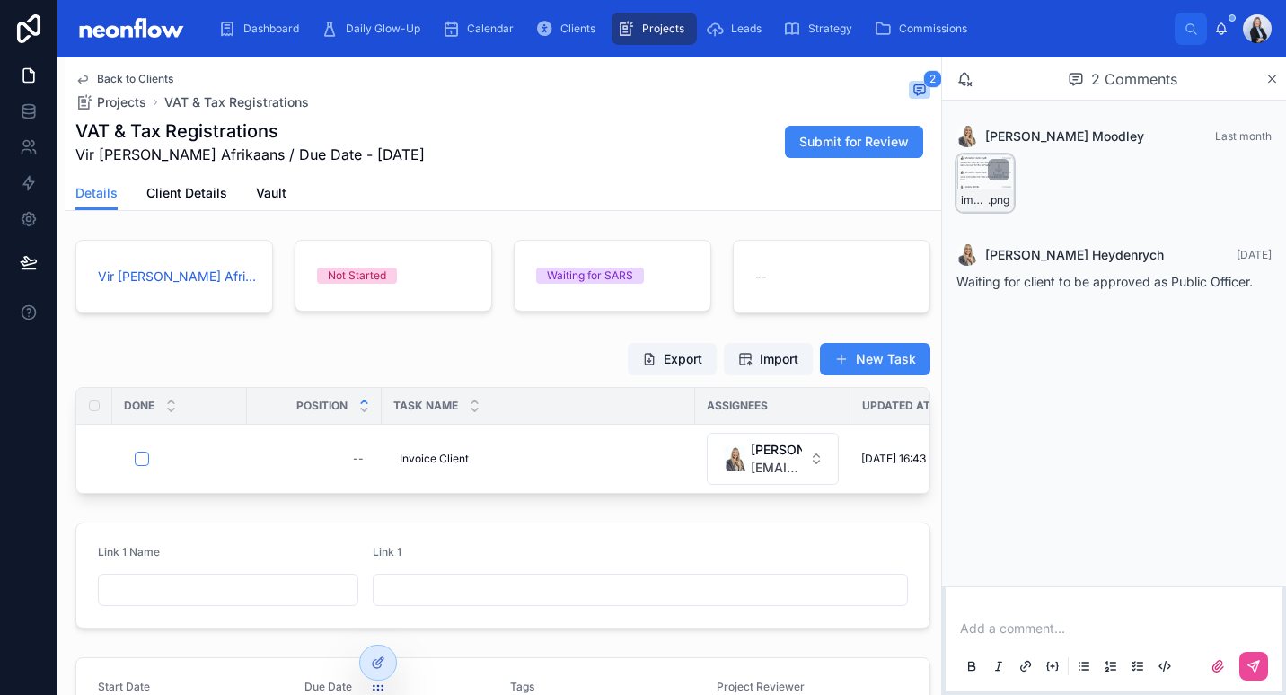
click at [978, 207] on div "image .png" at bounding box center [985, 200] width 56 height 22
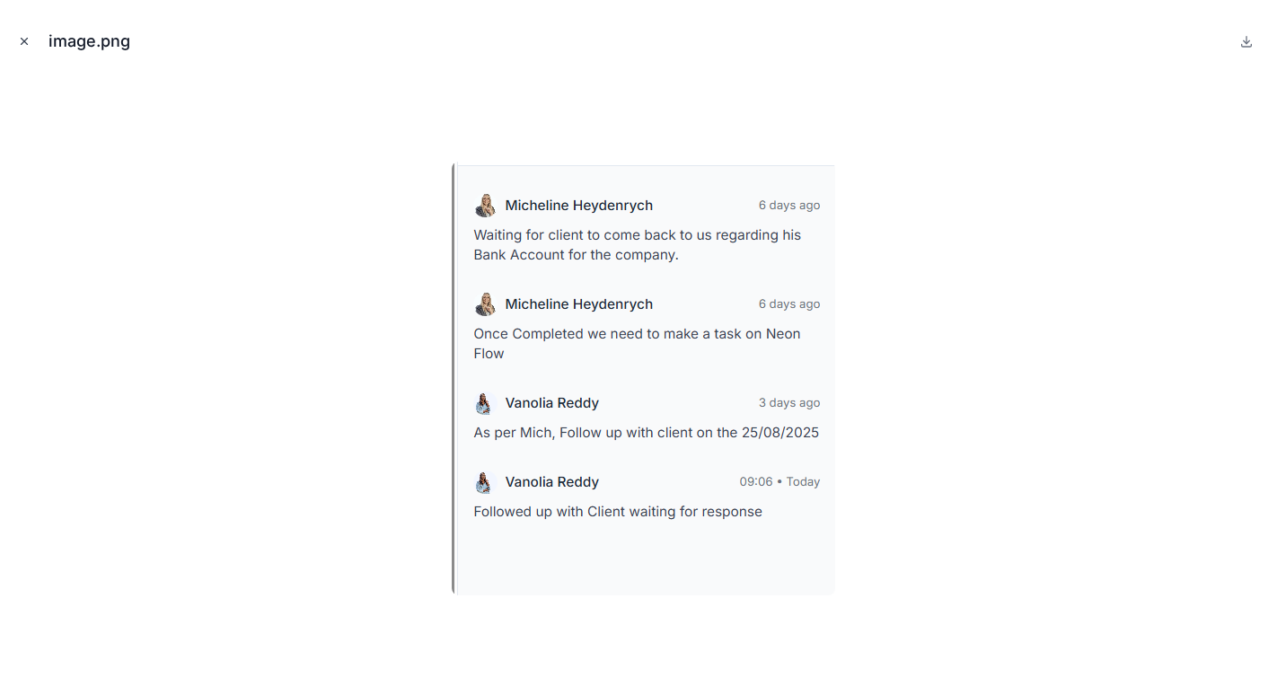
click at [25, 38] on icon "Close modal" at bounding box center [24, 41] width 13 height 13
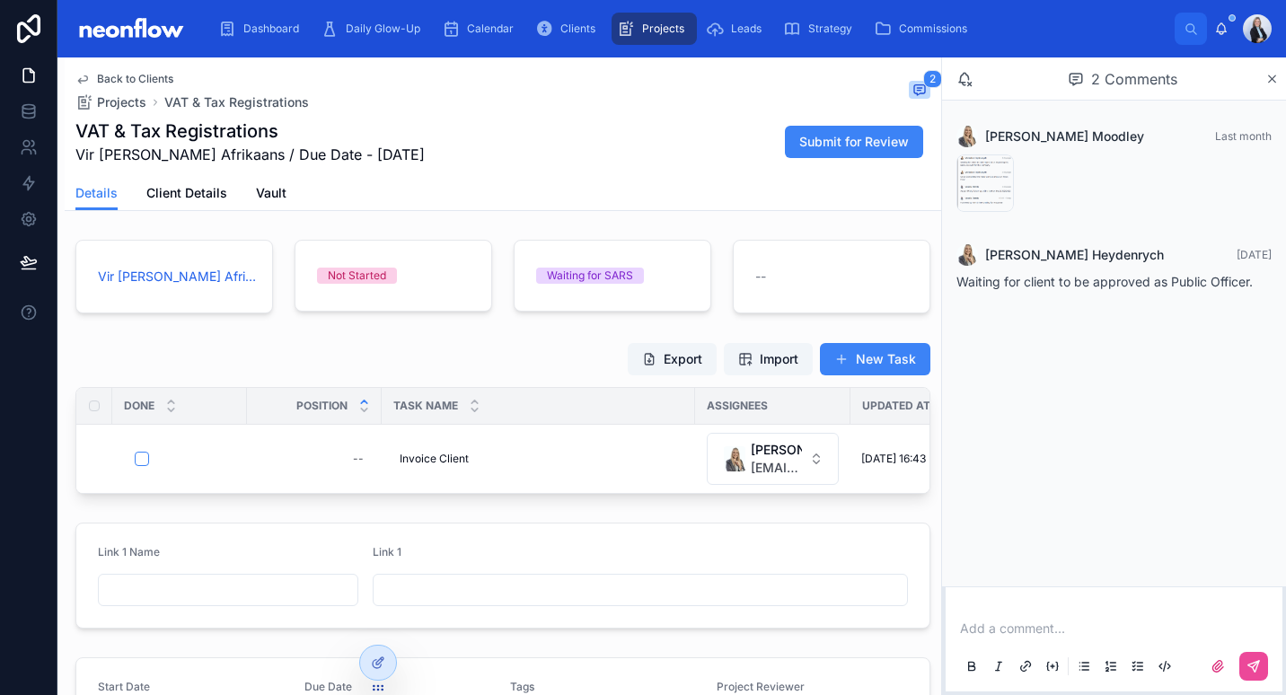
click at [628, 104] on div "Back to Clients Projects VAT & Tax Registrations 2" at bounding box center [502, 91] width 855 height 39
click at [551, 196] on div "Details Client Details Vault" at bounding box center [502, 193] width 855 height 34
click at [1040, 631] on p at bounding box center [1117, 628] width 315 height 18
click at [1263, 671] on button at bounding box center [1253, 666] width 29 height 29
